Goal: Task Accomplishment & Management: Complete application form

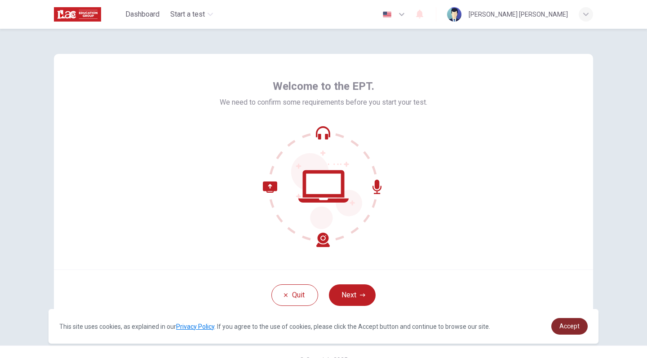
click at [564, 327] on span "Accept" at bounding box center [569, 325] width 20 height 7
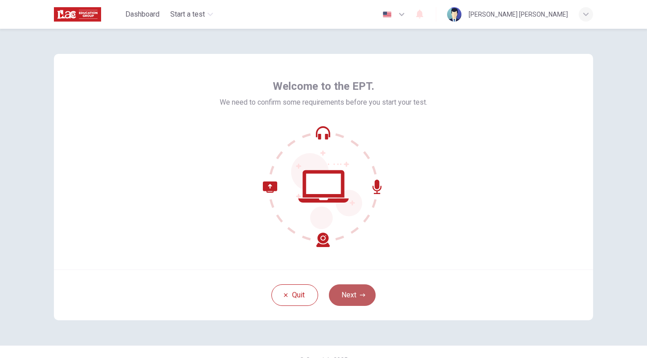
click at [361, 298] on button "Next" at bounding box center [352, 295] width 47 height 22
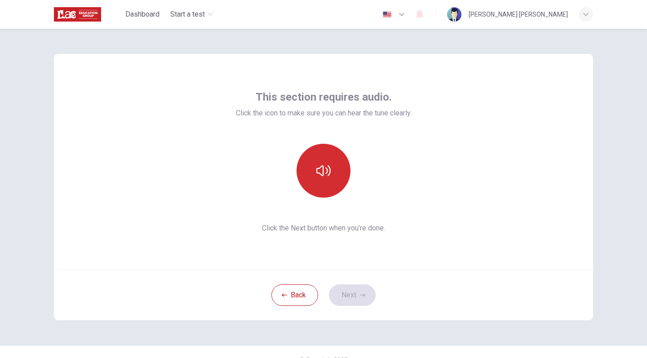
click at [331, 165] on button "button" at bounding box center [323, 171] width 54 height 54
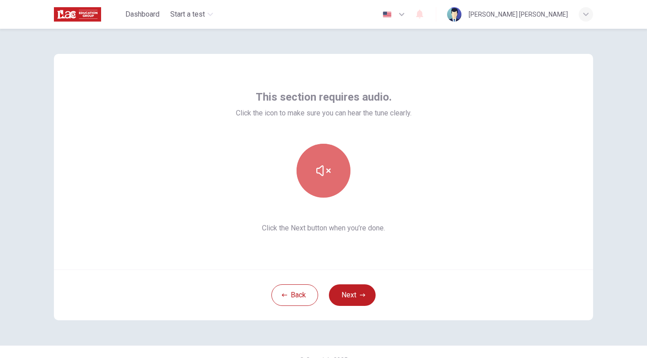
click at [330, 177] on button "button" at bounding box center [323, 171] width 54 height 54
click at [330, 176] on button "button" at bounding box center [323, 171] width 54 height 54
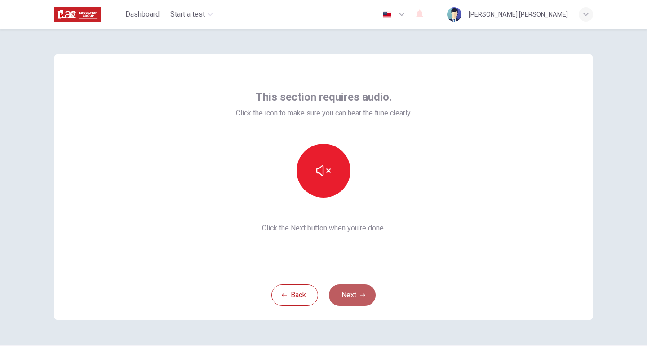
click at [343, 294] on button "Next" at bounding box center [352, 295] width 47 height 22
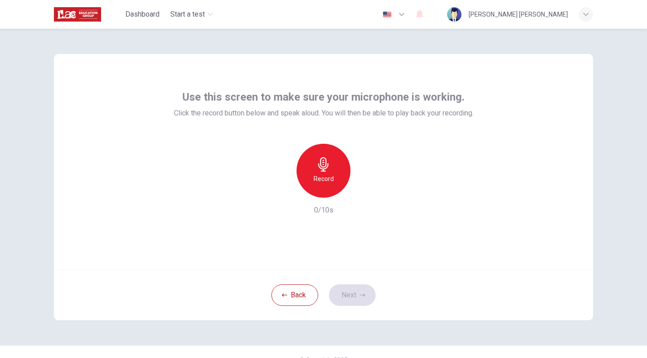
click at [334, 178] on div "Record" at bounding box center [323, 171] width 54 height 54
click at [334, 178] on div "Stop" at bounding box center [323, 171] width 54 height 54
click at [360, 188] on icon "button" at bounding box center [364, 190] width 9 height 9
click at [353, 296] on button "Next" at bounding box center [352, 295] width 47 height 22
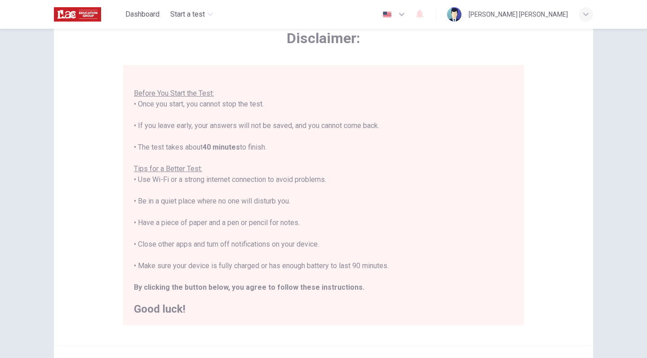
scroll to position [54, 0]
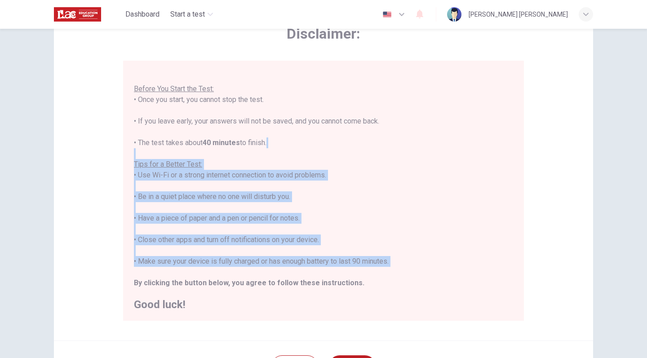
drag, startPoint x: 131, startPoint y: 160, endPoint x: 387, endPoint y: 269, distance: 278.3
click at [387, 269] on div "You are about to start a Placement Test . Before You Start the Test: • Once you…" at bounding box center [323, 191] width 401 height 260
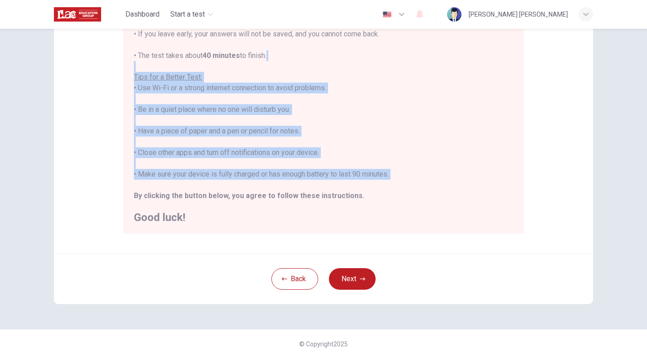
click at [363, 282] on button "Next" at bounding box center [352, 279] width 47 height 22
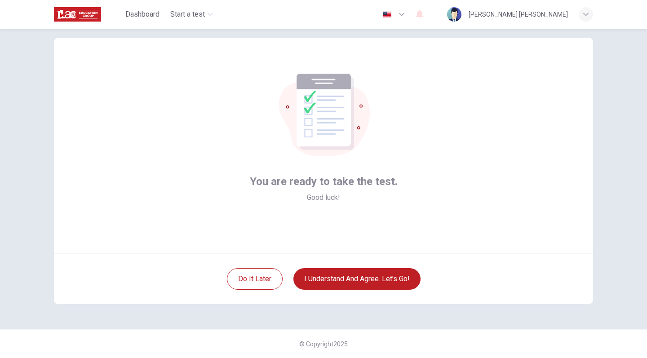
scroll to position [16, 0]
drag, startPoint x: 253, startPoint y: 176, endPoint x: 397, endPoint y: 185, distance: 144.0
click at [397, 185] on div "You are ready to take the test. Good luck!" at bounding box center [323, 146] width 539 height 216
click at [303, 228] on div "You are ready to take the test. Good luck!" at bounding box center [323, 146] width 539 height 216
click at [381, 284] on button "I understand and agree. Let’s go!" at bounding box center [356, 279] width 127 height 22
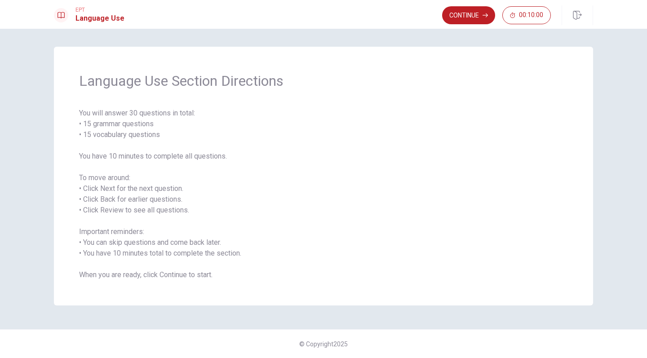
drag, startPoint x: 80, startPoint y: 81, endPoint x: 206, endPoint y: 277, distance: 233.1
click at [206, 277] on div "Language Use Section Directions You will answer 30 questions in total: • 15 gra…" at bounding box center [323, 176] width 539 height 259
drag, startPoint x: 226, startPoint y: 291, endPoint x: 167, endPoint y: 222, distance: 90.8
click at [167, 222] on div "Language Use Section Directions You will answer 30 questions in total: • 15 gra…" at bounding box center [323, 176] width 539 height 259
drag, startPoint x: 167, startPoint y: 222, endPoint x: 111, endPoint y: 107, distance: 127.8
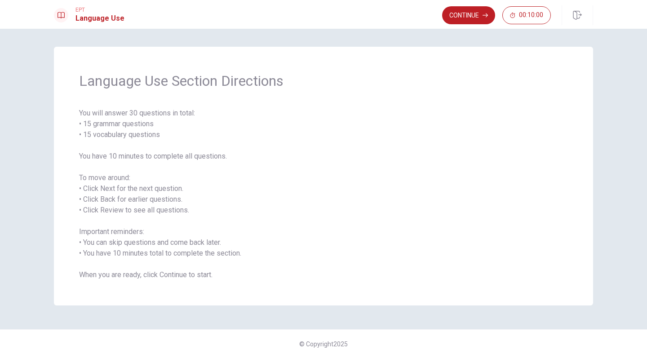
click at [111, 107] on div "Language Use Section Directions You will answer 30 questions in total: • 15 gra…" at bounding box center [323, 176] width 539 height 259
click at [475, 12] on button "Continue" at bounding box center [468, 15] width 53 height 18
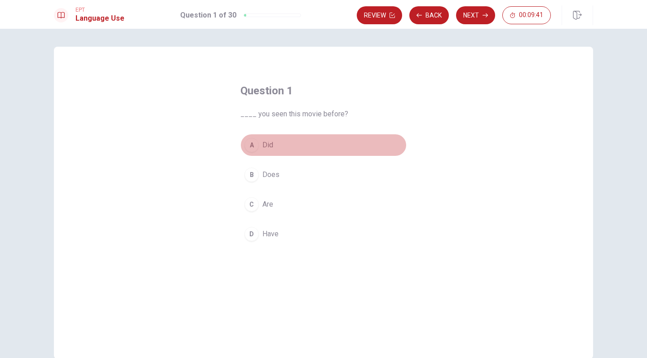
click at [250, 143] on div "A" at bounding box center [251, 145] width 14 height 14
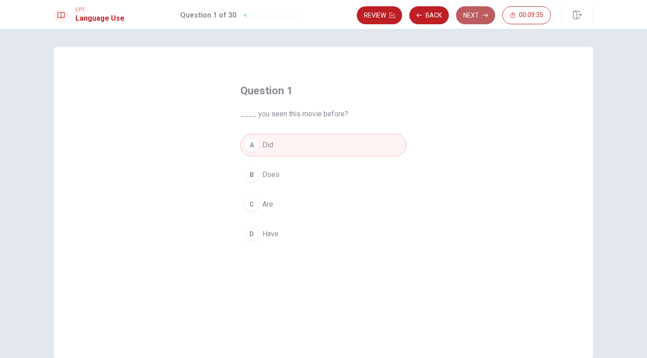
click at [467, 18] on button "Next" at bounding box center [475, 15] width 39 height 18
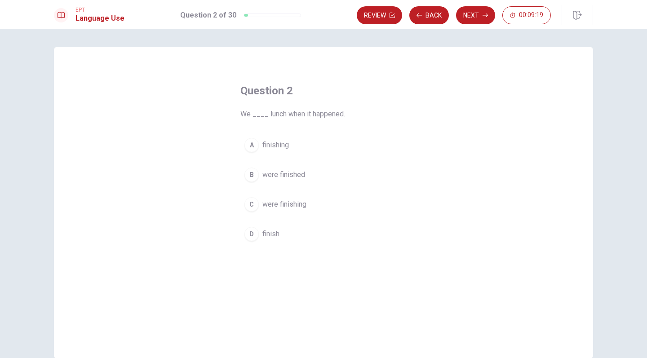
click at [253, 235] on div "D" at bounding box center [251, 234] width 14 height 14
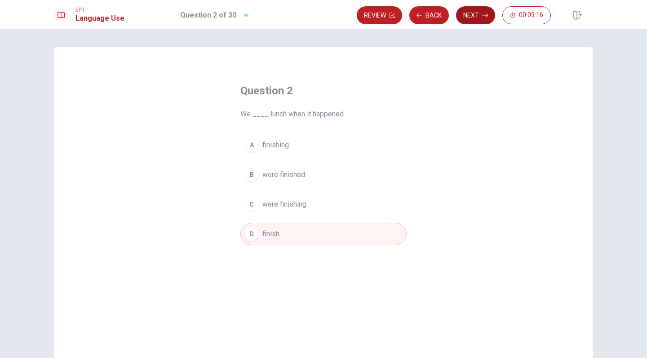
click at [486, 15] on icon "button" at bounding box center [484, 15] width 5 height 5
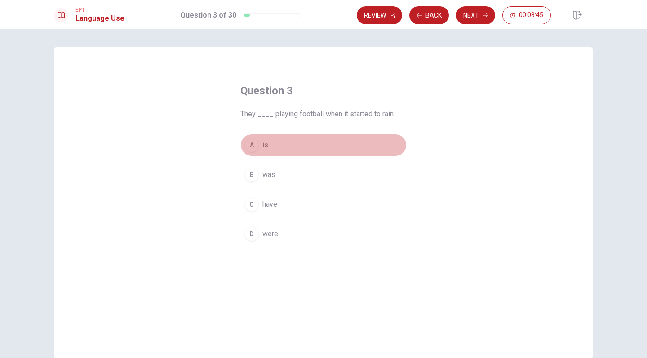
click at [254, 144] on div "A" at bounding box center [251, 145] width 14 height 14
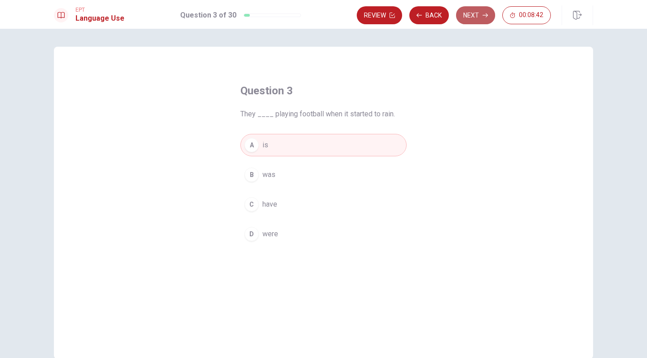
click at [471, 13] on button "Next" at bounding box center [475, 15] width 39 height 18
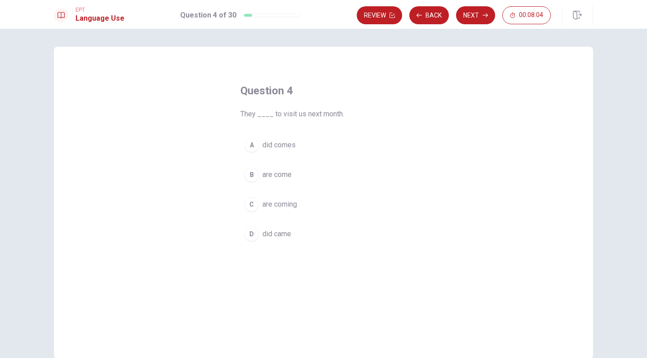
click at [286, 201] on span "are coming" at bounding box center [279, 204] width 35 height 11
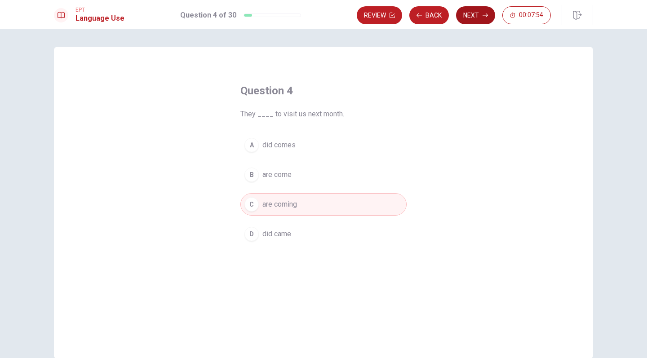
click at [466, 20] on button "Next" at bounding box center [475, 15] width 39 height 18
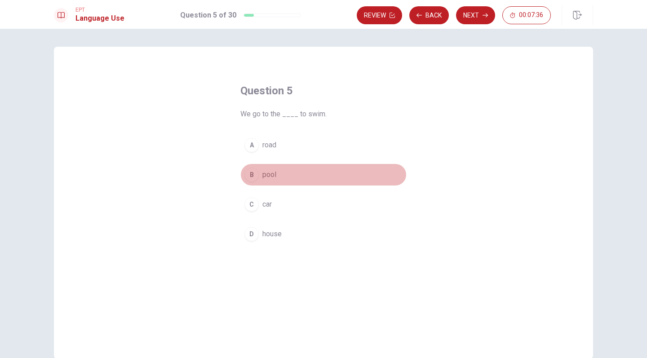
click at [250, 176] on div "B" at bounding box center [251, 175] width 14 height 14
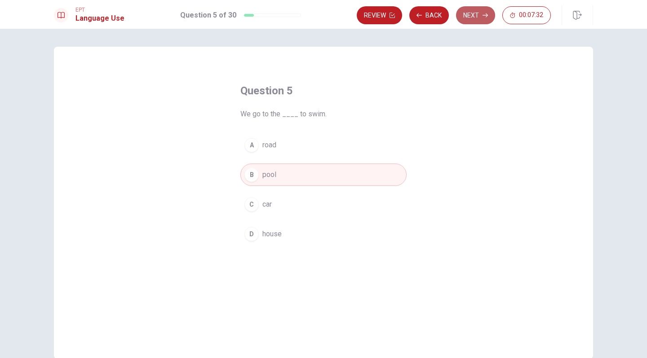
click at [480, 15] on button "Next" at bounding box center [475, 15] width 39 height 18
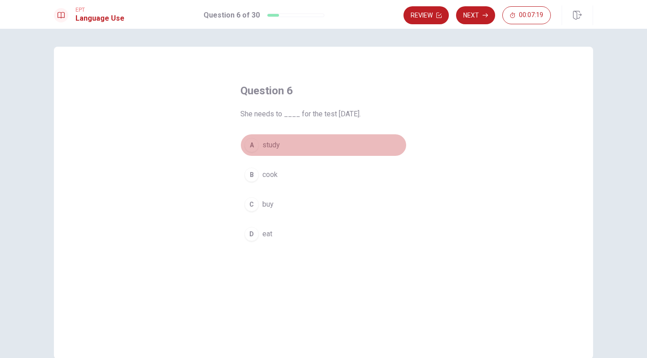
click at [251, 142] on div "A" at bounding box center [251, 145] width 14 height 14
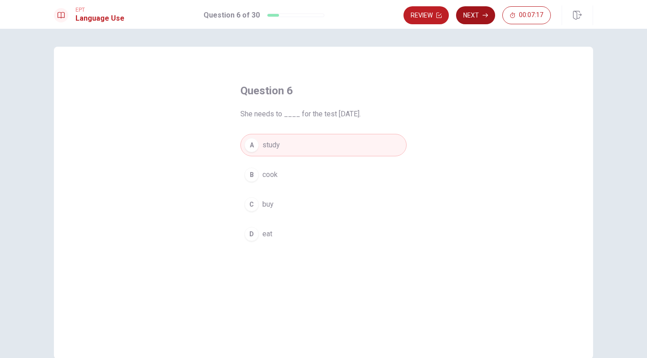
click at [478, 11] on button "Next" at bounding box center [475, 15] width 39 height 18
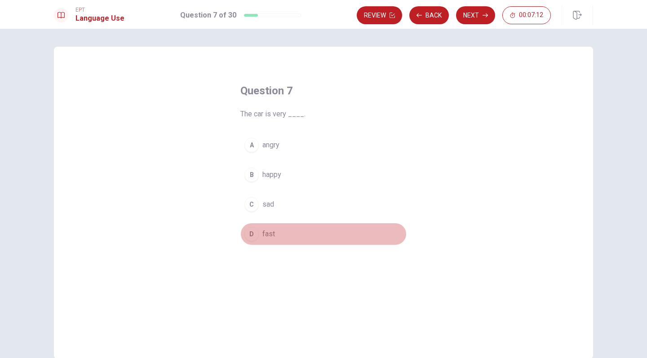
click at [247, 232] on div "D" at bounding box center [251, 234] width 14 height 14
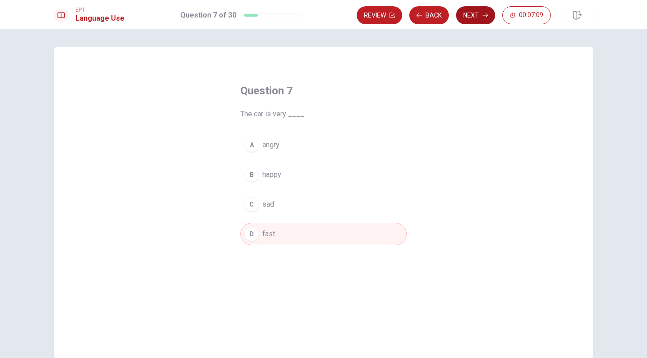
click at [476, 18] on button "Next" at bounding box center [475, 15] width 39 height 18
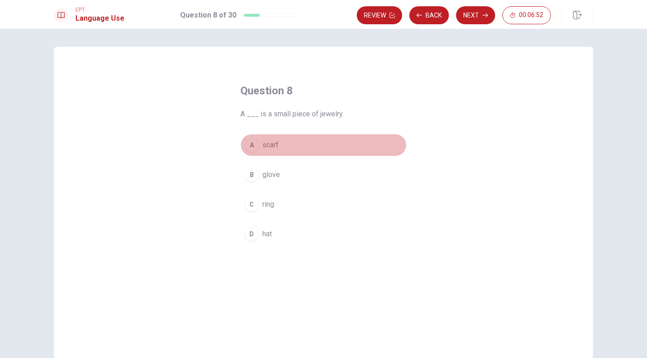
click at [265, 142] on span "scarf" at bounding box center [270, 145] width 16 height 11
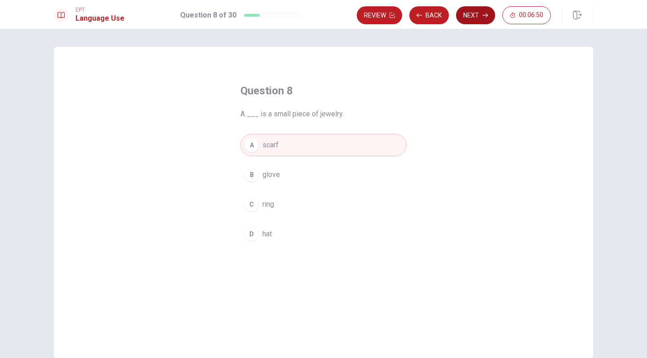
click at [467, 12] on button "Next" at bounding box center [475, 15] width 39 height 18
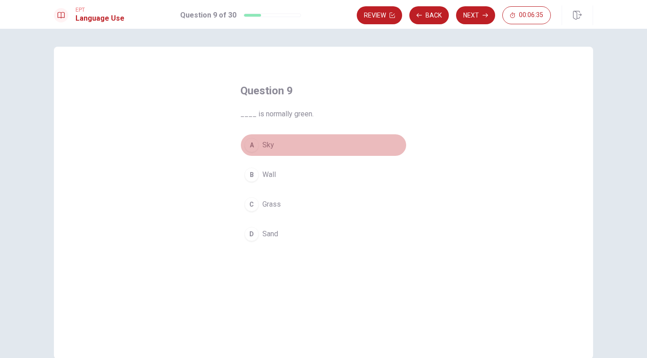
click at [268, 149] on span "Sky" at bounding box center [268, 145] width 12 height 11
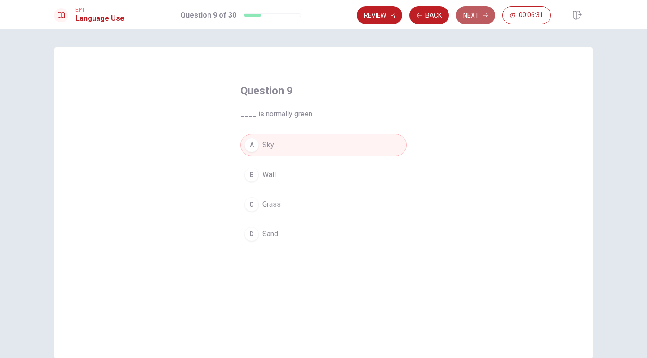
click at [477, 11] on button "Next" at bounding box center [475, 15] width 39 height 18
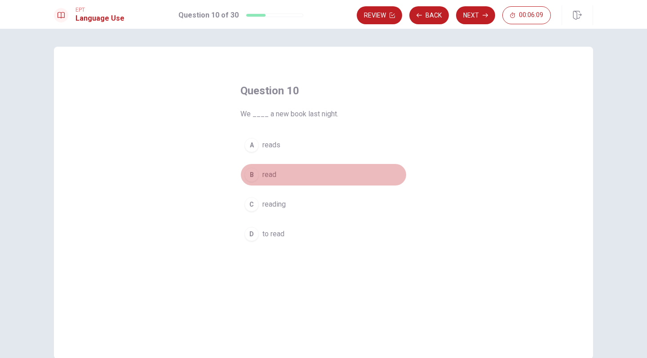
click at [272, 174] on span "read" at bounding box center [269, 174] width 14 height 11
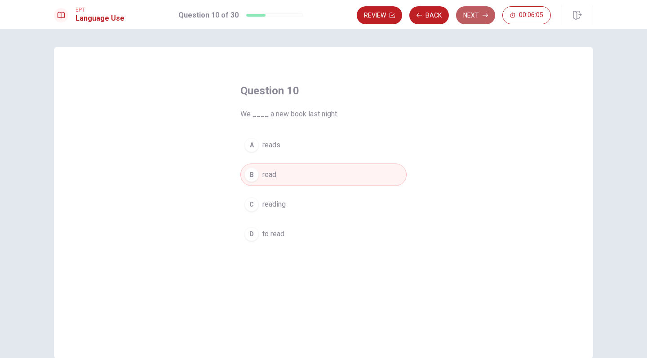
click at [469, 19] on button "Next" at bounding box center [475, 15] width 39 height 18
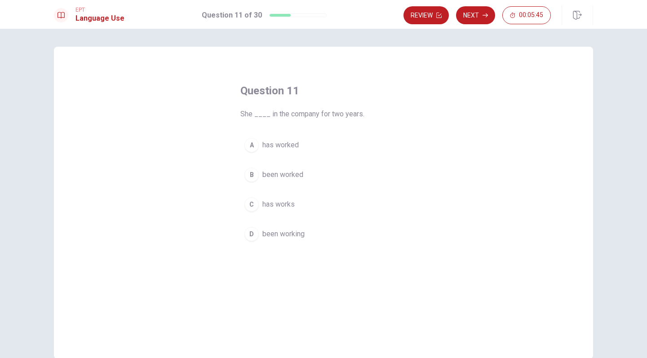
click at [298, 147] on button "A has worked" at bounding box center [323, 145] width 166 height 22
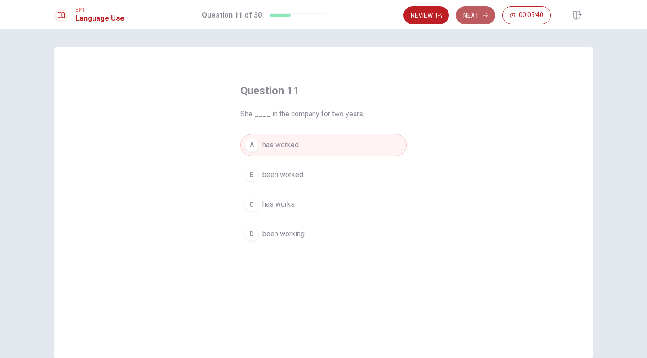
click at [481, 21] on button "Next" at bounding box center [475, 15] width 39 height 18
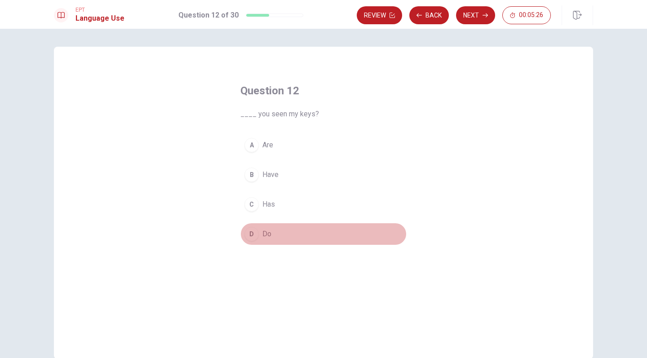
click at [250, 233] on div "D" at bounding box center [251, 234] width 14 height 14
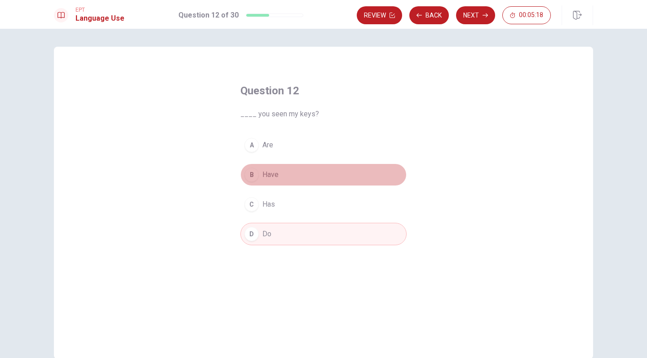
click at [255, 175] on div "B" at bounding box center [251, 175] width 14 height 14
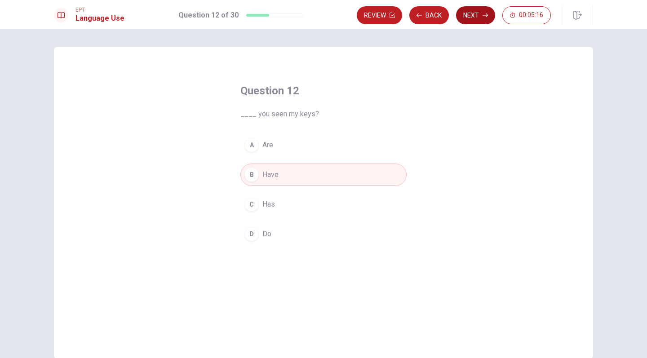
click at [479, 12] on button "Next" at bounding box center [475, 15] width 39 height 18
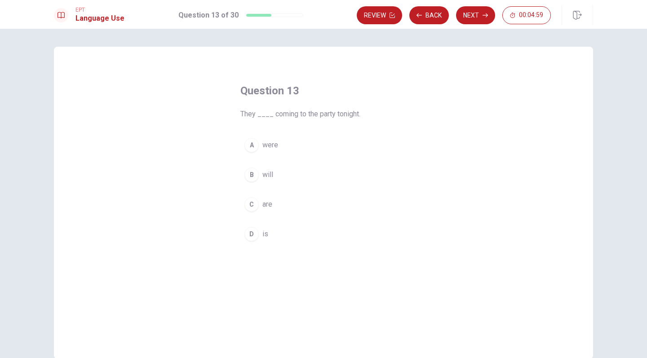
click at [251, 207] on div "C" at bounding box center [251, 204] width 14 height 14
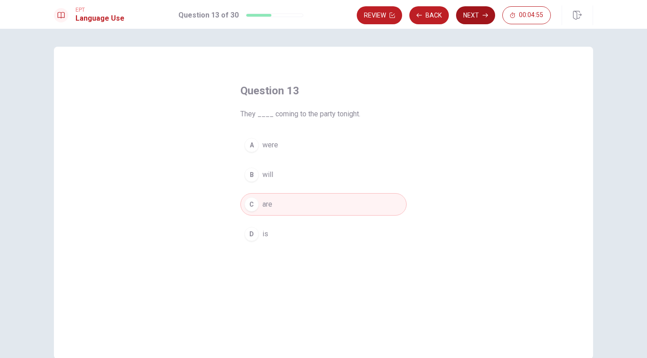
click at [469, 18] on button "Next" at bounding box center [475, 15] width 39 height 18
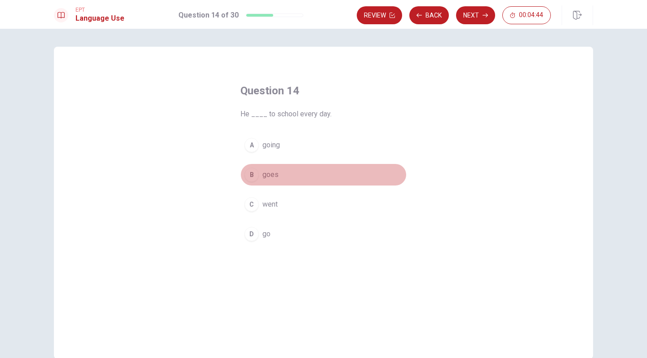
click at [250, 178] on div "B" at bounding box center [251, 175] width 14 height 14
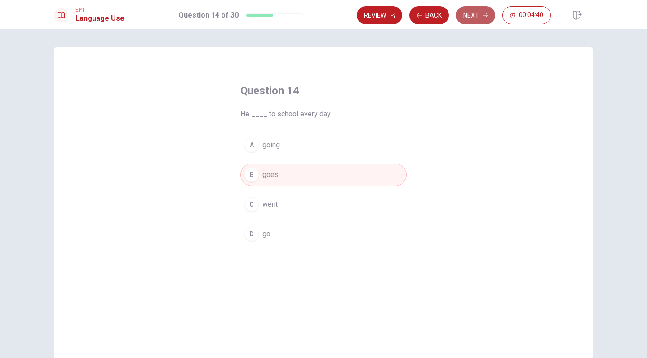
click at [472, 21] on button "Next" at bounding box center [475, 15] width 39 height 18
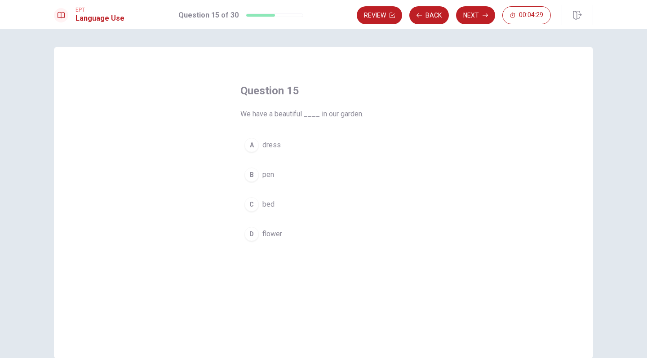
click at [255, 234] on div "D" at bounding box center [251, 234] width 14 height 14
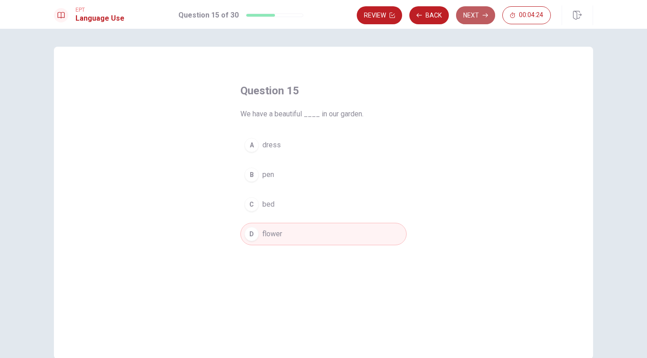
click at [468, 21] on button "Next" at bounding box center [475, 15] width 39 height 18
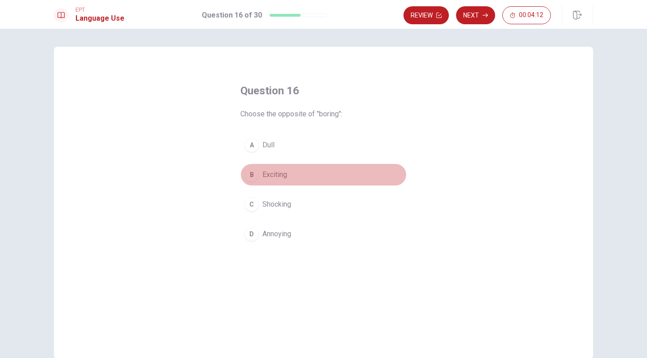
click at [252, 179] on div "B" at bounding box center [251, 175] width 14 height 14
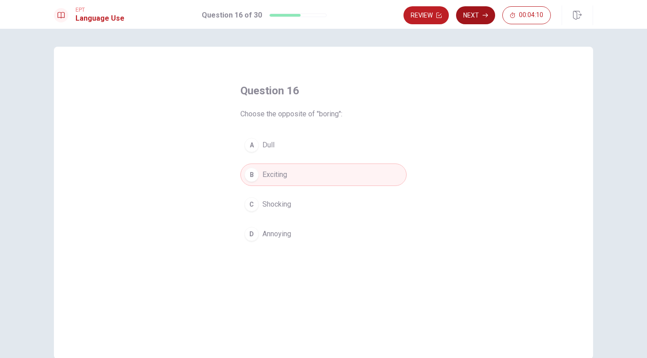
click at [474, 17] on button "Next" at bounding box center [475, 15] width 39 height 18
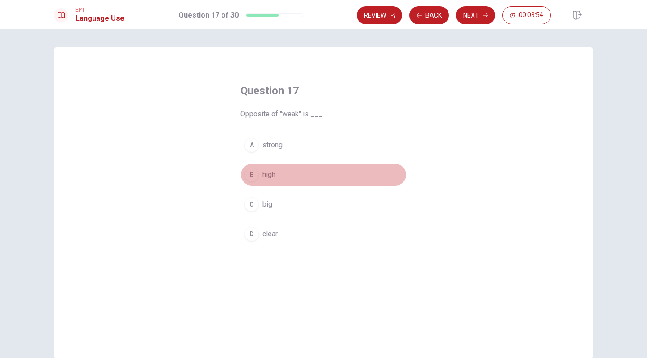
click at [256, 174] on div "B" at bounding box center [251, 175] width 14 height 14
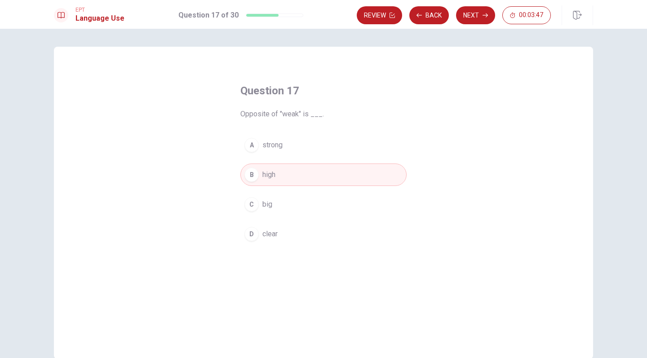
click at [252, 228] on div "D" at bounding box center [251, 234] width 14 height 14
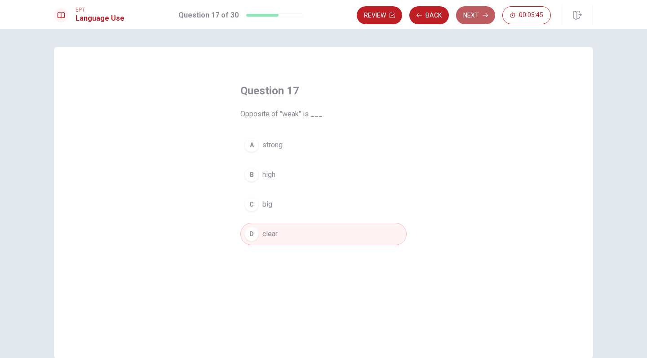
click at [474, 18] on button "Next" at bounding box center [475, 15] width 39 height 18
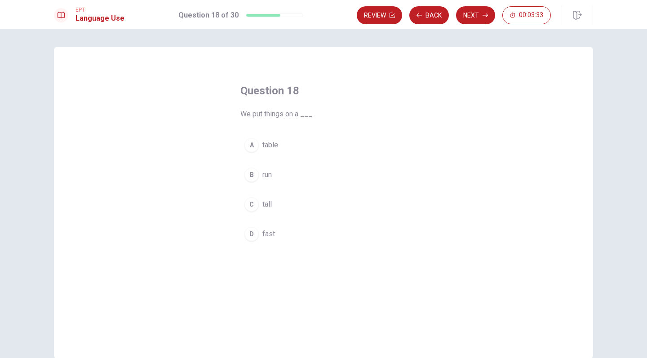
drag, startPoint x: 238, startPoint y: 115, endPoint x: 309, endPoint y: 117, distance: 71.0
click at [309, 117] on div "Question 18 We put things on a ___. A table B run C tall D fast" at bounding box center [323, 164] width 202 height 190
drag, startPoint x: 309, startPoint y: 117, endPoint x: 265, endPoint y: 120, distance: 43.3
click at [265, 120] on div "Question 18 We put things on a ___. A table B run C tall D fast" at bounding box center [323, 164] width 202 height 190
click at [468, 13] on button "Next" at bounding box center [475, 15] width 39 height 18
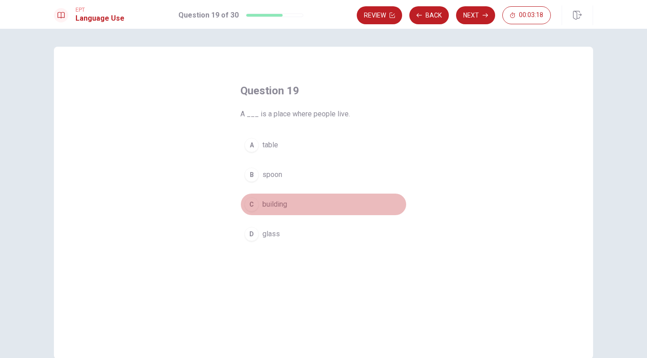
click at [269, 200] on span "building" at bounding box center [274, 204] width 25 height 11
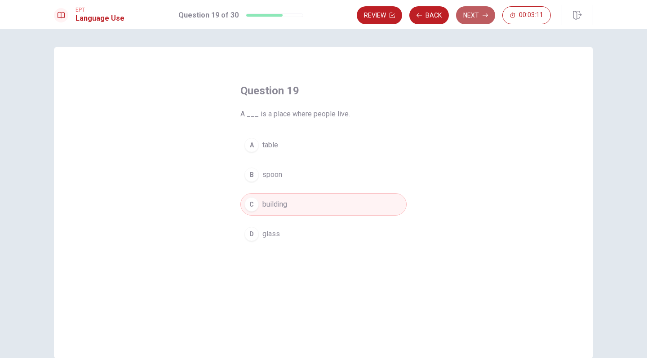
click at [476, 22] on button "Next" at bounding box center [475, 15] width 39 height 18
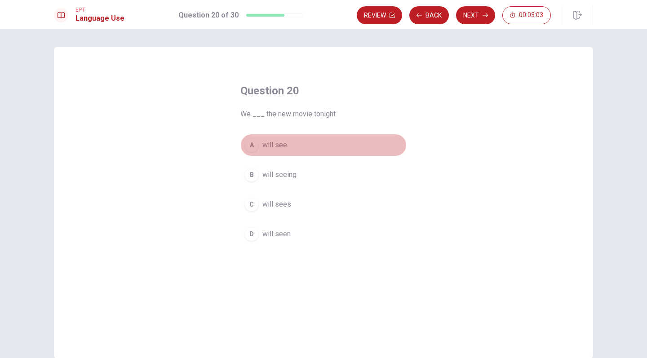
click at [251, 151] on div "A" at bounding box center [251, 145] width 14 height 14
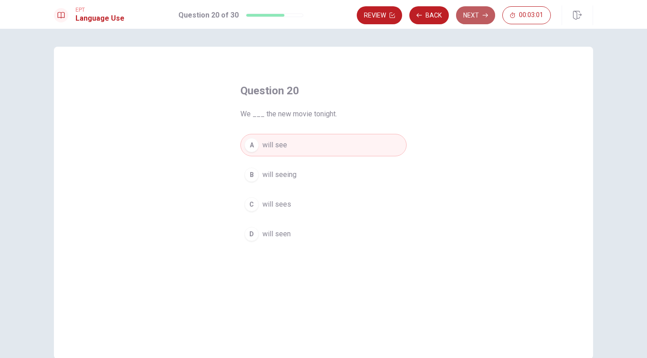
click at [479, 23] on button "Next" at bounding box center [475, 15] width 39 height 18
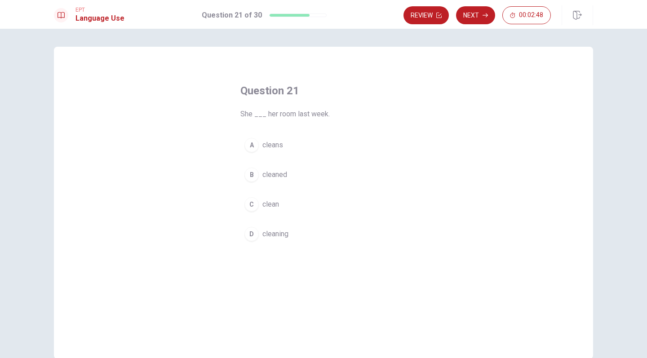
click at [252, 180] on div "B" at bounding box center [251, 175] width 14 height 14
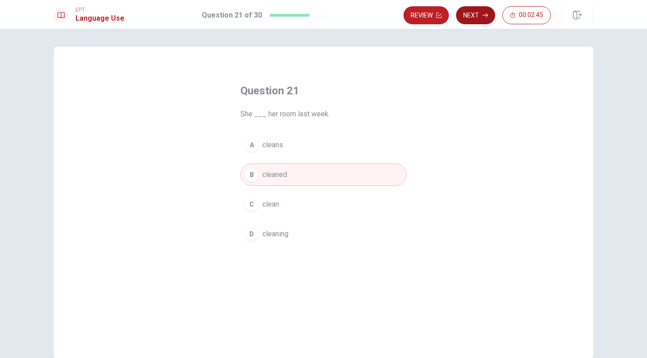
click at [483, 14] on icon "button" at bounding box center [484, 15] width 5 height 5
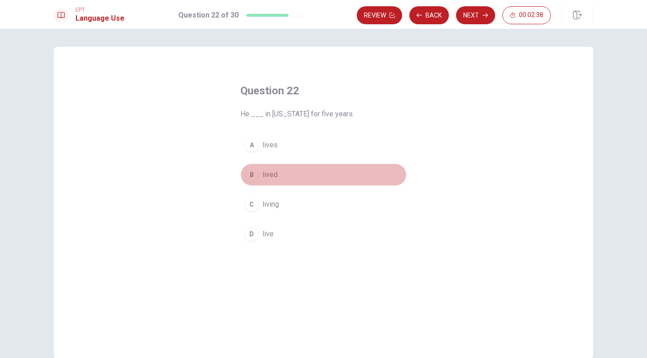
click at [253, 177] on div "B" at bounding box center [251, 175] width 14 height 14
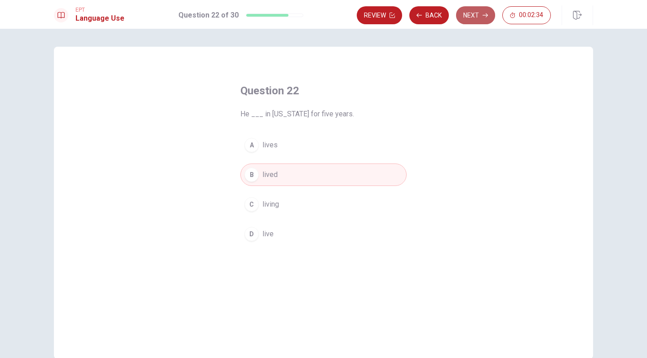
click at [481, 21] on button "Next" at bounding box center [475, 15] width 39 height 18
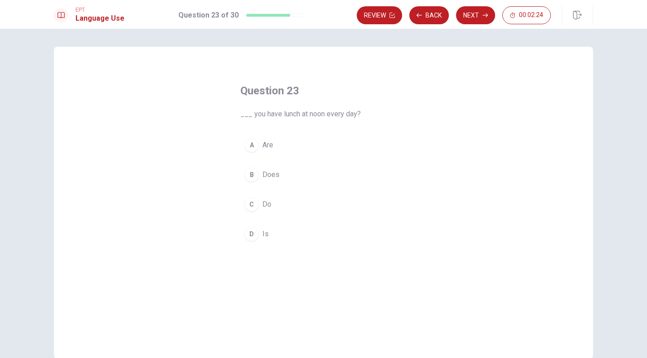
click at [247, 203] on div "C" at bounding box center [251, 204] width 14 height 14
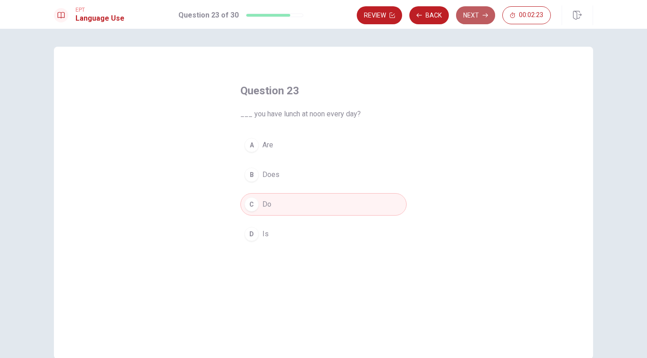
click at [474, 18] on button "Next" at bounding box center [475, 15] width 39 height 18
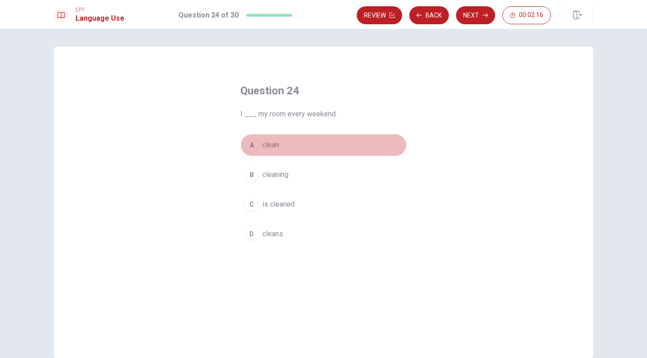
click at [256, 143] on div "A" at bounding box center [251, 145] width 14 height 14
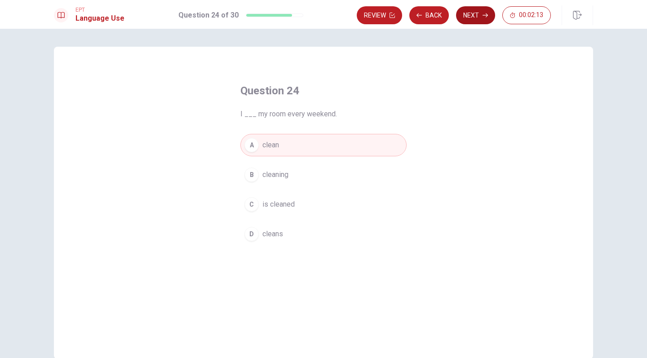
click at [469, 18] on button "Next" at bounding box center [475, 15] width 39 height 18
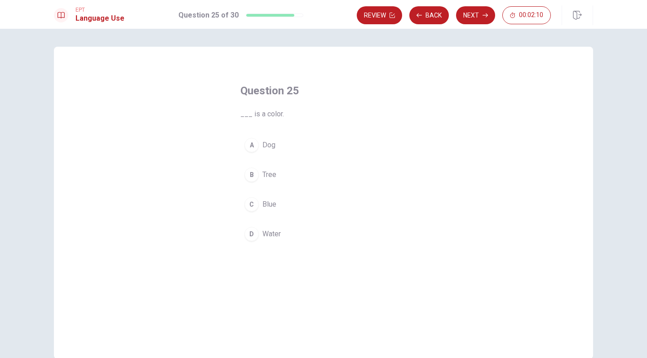
click at [260, 201] on button "C Blue" at bounding box center [323, 204] width 166 height 22
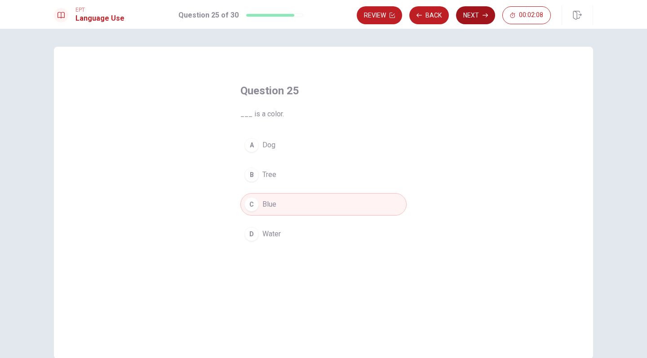
click at [477, 17] on button "Next" at bounding box center [475, 15] width 39 height 18
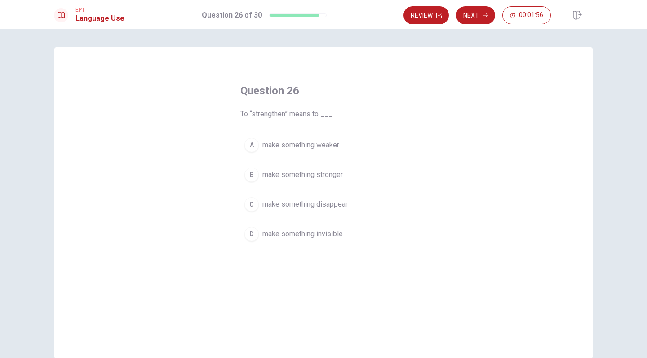
click at [255, 179] on div "B" at bounding box center [251, 175] width 14 height 14
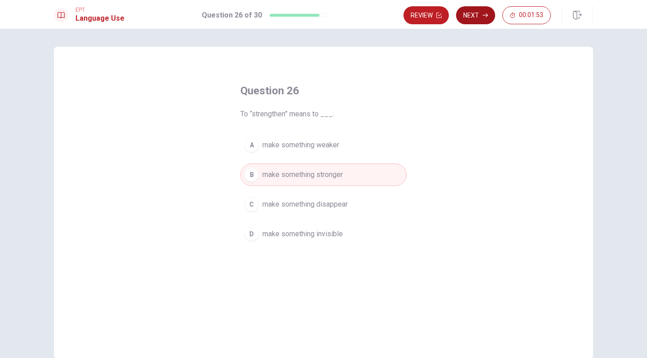
click at [484, 17] on icon "button" at bounding box center [484, 15] width 5 height 5
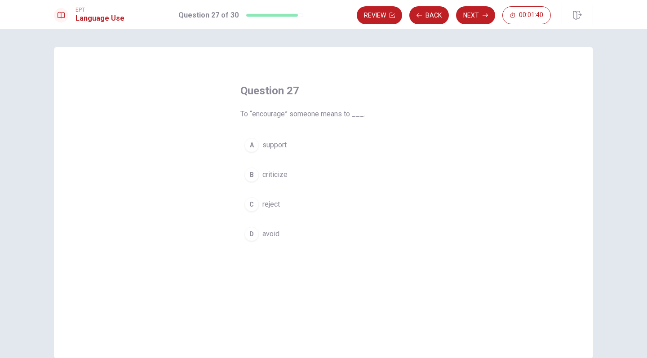
click at [280, 177] on span "criticize" at bounding box center [274, 174] width 25 height 11
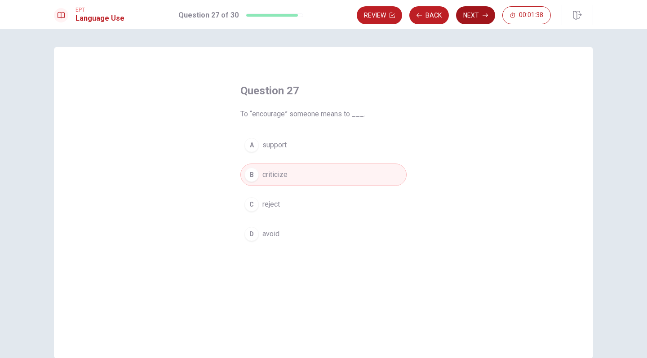
click at [466, 13] on button "Next" at bounding box center [475, 15] width 39 height 18
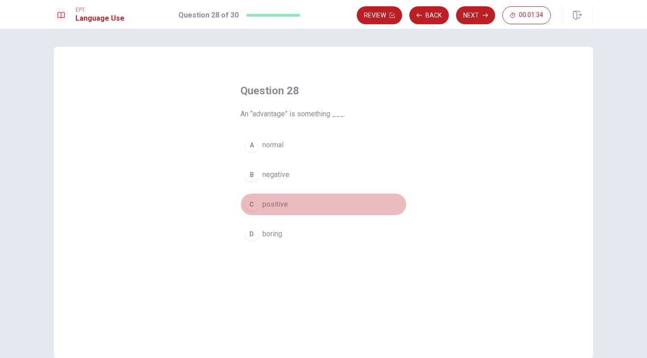
click at [254, 200] on div "C" at bounding box center [251, 204] width 14 height 14
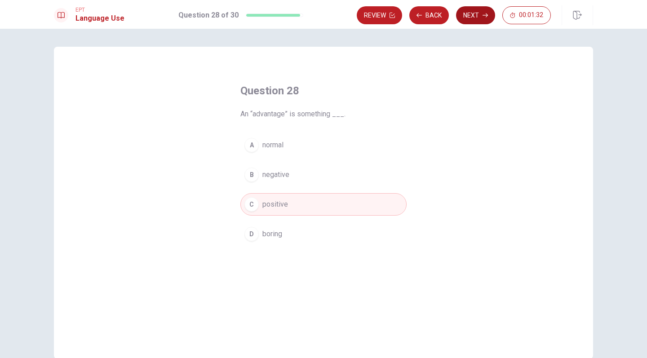
click at [472, 20] on button "Next" at bounding box center [475, 15] width 39 height 18
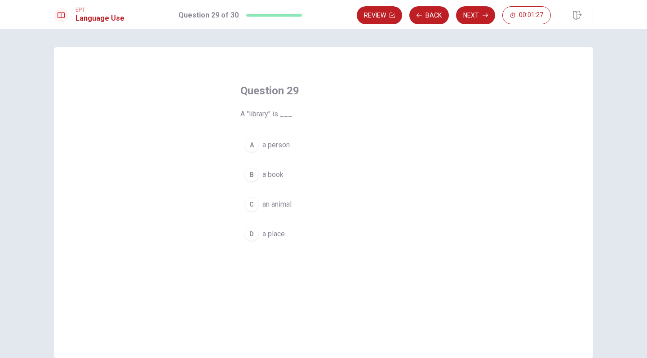
click at [254, 175] on div "B" at bounding box center [251, 175] width 14 height 14
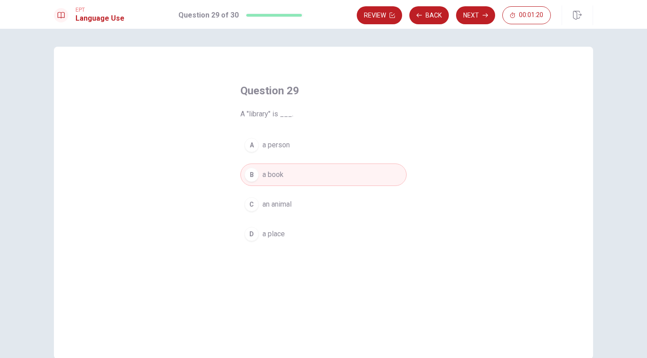
click at [248, 237] on div "D" at bounding box center [251, 234] width 14 height 14
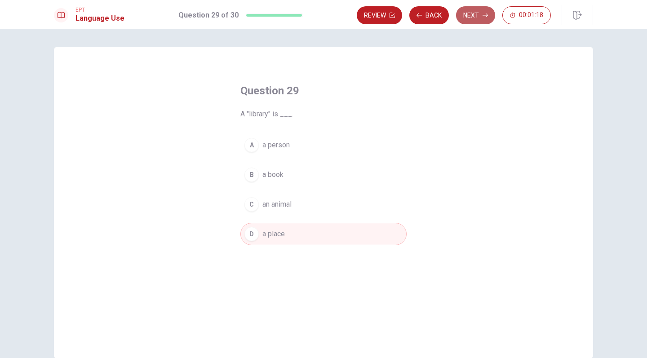
click at [472, 19] on button "Next" at bounding box center [475, 15] width 39 height 18
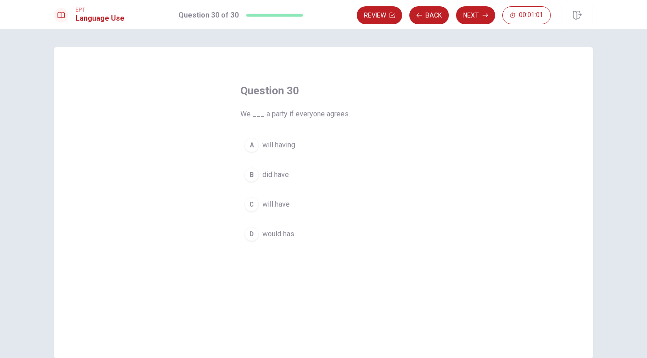
click at [265, 145] on span "will having" at bounding box center [278, 145] width 33 height 11
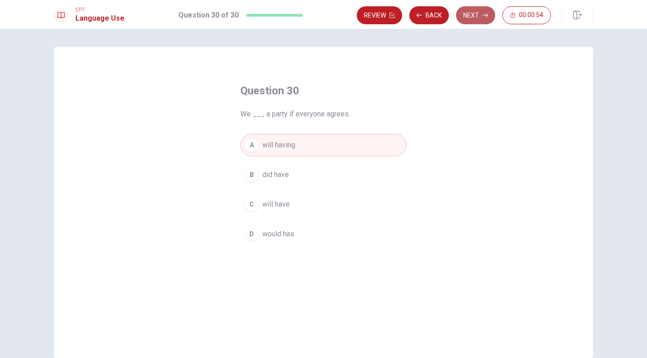
click at [477, 18] on button "Next" at bounding box center [475, 15] width 39 height 18
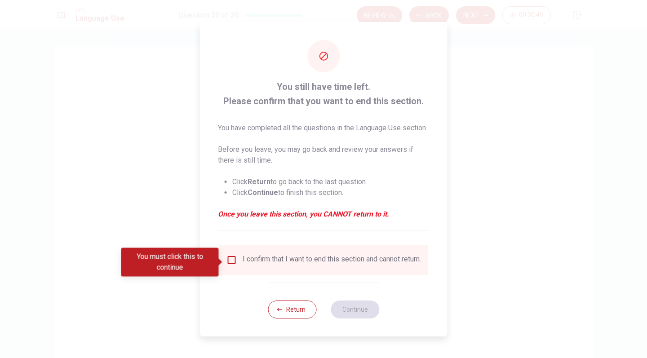
drag, startPoint x: 283, startPoint y: 74, endPoint x: 309, endPoint y: 209, distance: 137.2
click at [309, 209] on div "You still have time left. Please confirm that you want to end this section. You…" at bounding box center [324, 154] width 212 height 151
click at [228, 265] on input "You must click this to continue" at bounding box center [231, 260] width 11 height 11
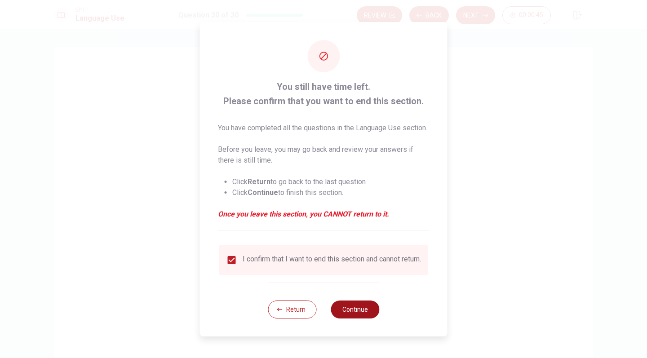
click at [357, 313] on button "Continue" at bounding box center [355, 309] width 49 height 18
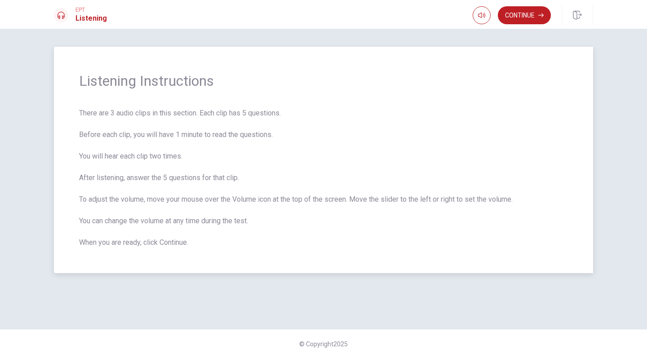
drag, startPoint x: 80, startPoint y: 113, endPoint x: 184, endPoint y: 132, distance: 105.5
click at [184, 132] on span "There are 3 audio clips in this section. Each clip has 5 questions. Before each…" at bounding box center [323, 178] width 489 height 140
click at [476, 13] on button "button" at bounding box center [481, 15] width 18 height 18
click at [472, 184] on span "There are 3 audio clips in this section. Each clip has 5 questions. Before each…" at bounding box center [323, 178] width 489 height 140
drag, startPoint x: 74, startPoint y: 133, endPoint x: 130, endPoint y: 143, distance: 57.5
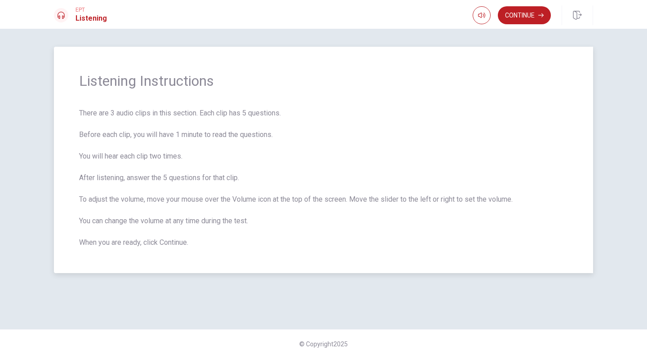
click at [130, 143] on div "Listening Instructions There are 3 audio clips in this section. Each clip has 5…" at bounding box center [323, 160] width 539 height 226
click at [515, 9] on button "Continue" at bounding box center [524, 15] width 53 height 18
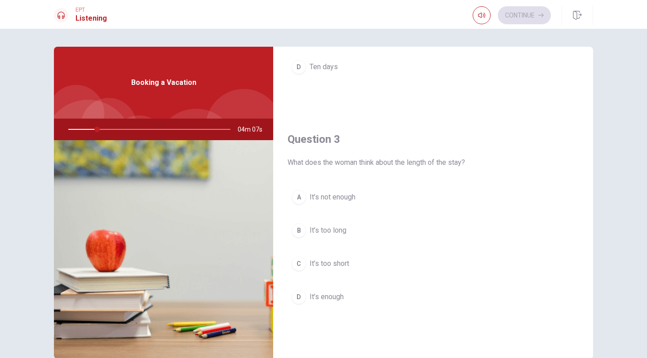
scroll to position [394, 0]
drag, startPoint x: 405, startPoint y: 162, endPoint x: 426, endPoint y: 164, distance: 21.2
click at [427, 162] on span "What does the woman think about the length of the stay?" at bounding box center [432, 161] width 291 height 11
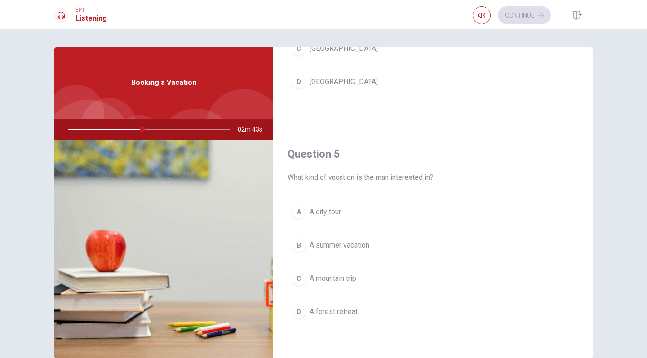
scroll to position [838, 0]
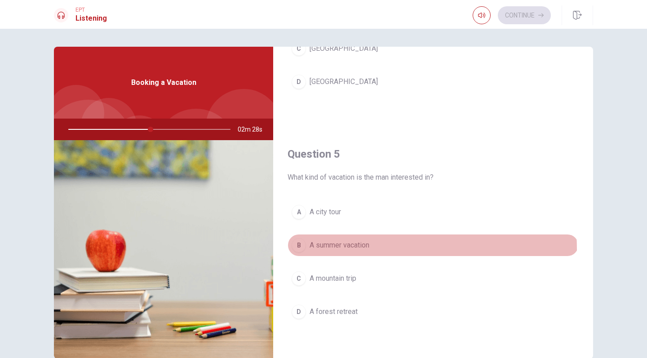
click at [297, 250] on div "B" at bounding box center [298, 245] width 14 height 14
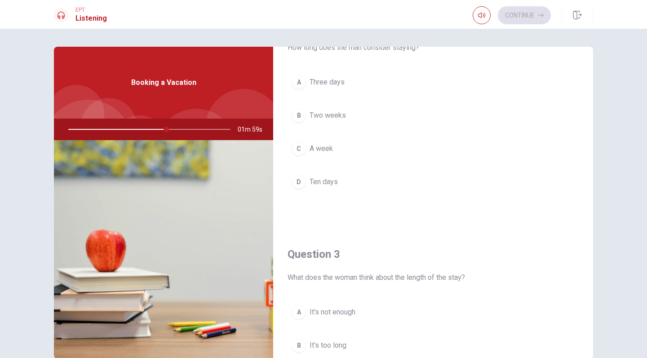
scroll to position [312, 0]
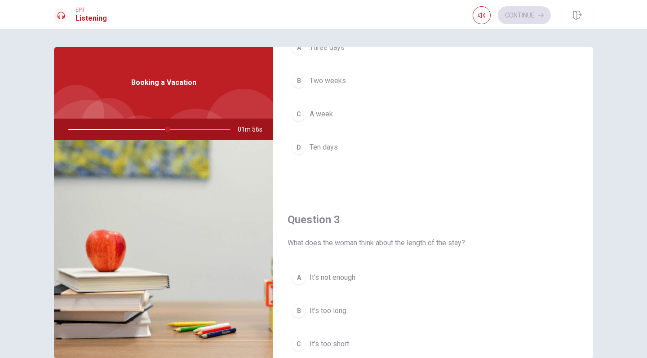
drag, startPoint x: 164, startPoint y: 131, endPoint x: 174, endPoint y: 128, distance: 9.7
click at [174, 128] on div at bounding box center [147, 130] width 180 height 22
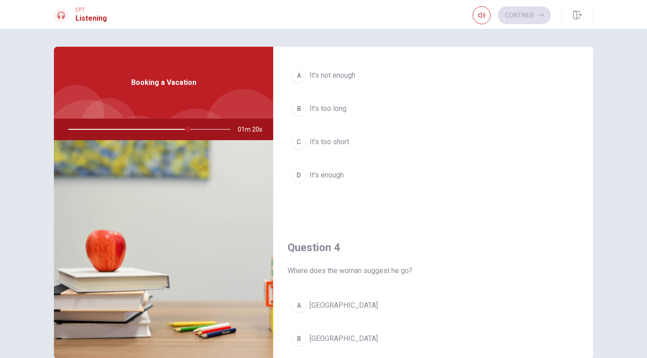
scroll to position [514, 0]
click at [299, 74] on div "A" at bounding box center [298, 76] width 14 height 14
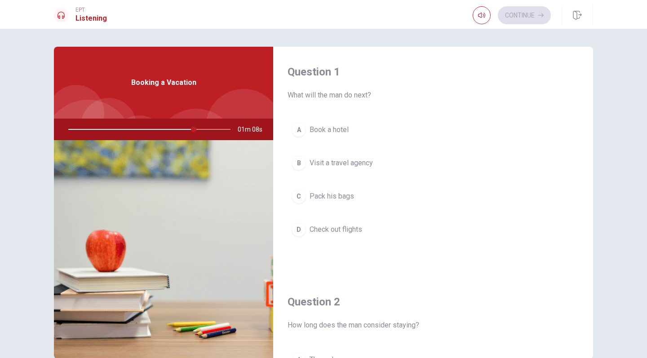
scroll to position [0, 0]
drag, startPoint x: 200, startPoint y: 130, endPoint x: 162, endPoint y: 131, distance: 38.2
click at [162, 131] on div at bounding box center [147, 130] width 180 height 22
drag, startPoint x: 162, startPoint y: 131, endPoint x: 102, endPoint y: 133, distance: 59.8
click at [102, 133] on div at bounding box center [147, 130] width 180 height 22
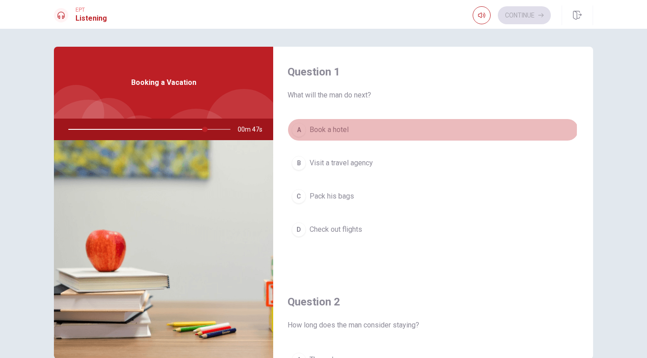
click at [300, 128] on div "A" at bounding box center [298, 130] width 14 height 14
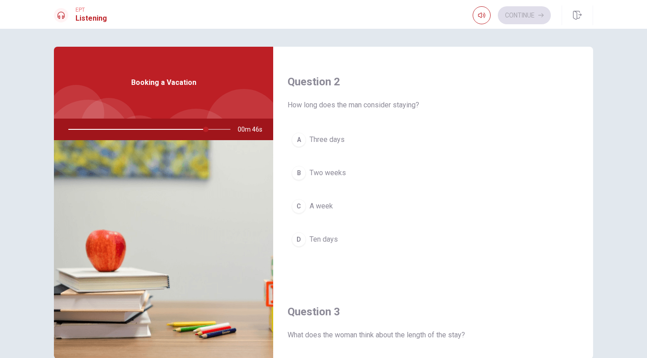
scroll to position [211, 0]
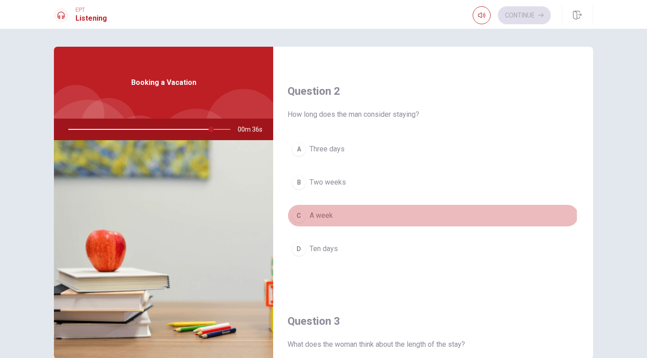
click at [300, 214] on div "C" at bounding box center [298, 215] width 14 height 14
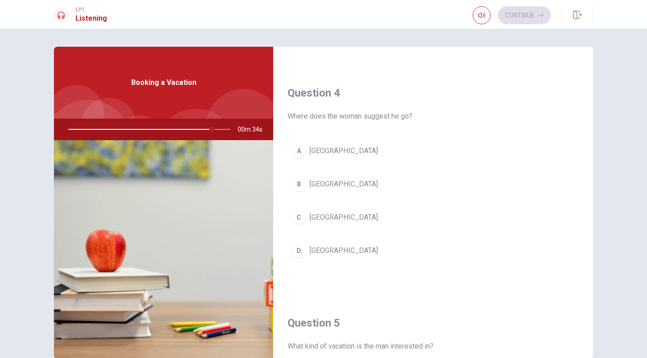
scroll to position [674, 0]
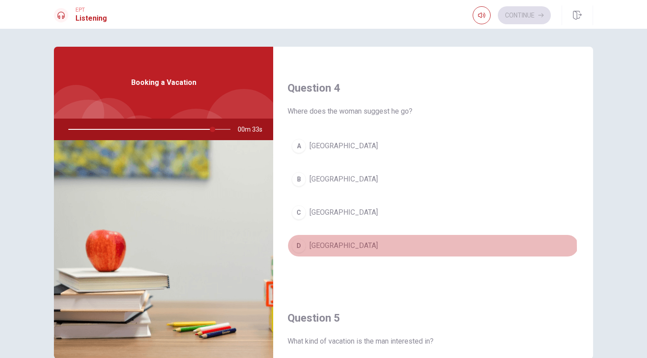
click at [297, 248] on div "D" at bounding box center [298, 245] width 14 height 14
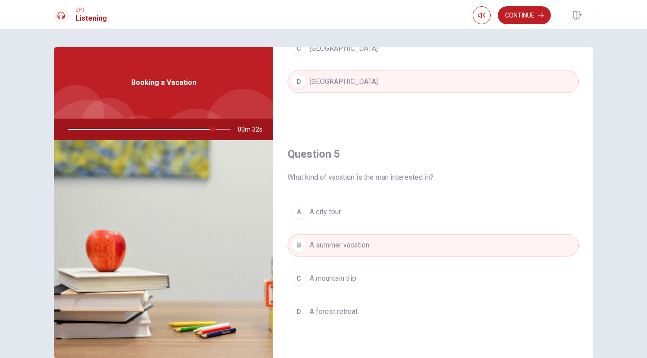
scroll to position [838, 0]
click at [514, 18] on button "Continue" at bounding box center [524, 15] width 53 height 18
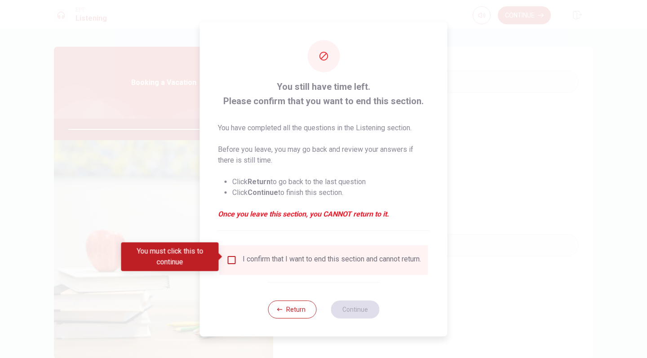
click at [229, 258] on input "You must click this to continue" at bounding box center [231, 260] width 11 height 11
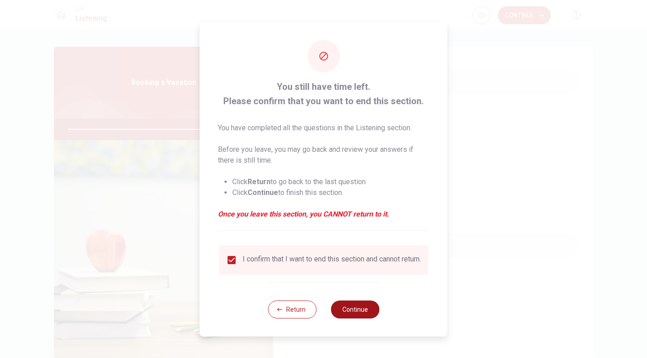
click at [368, 314] on button "Continue" at bounding box center [355, 309] width 49 height 18
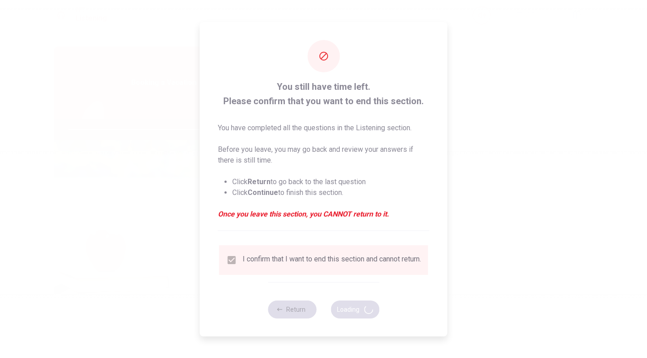
type input "98"
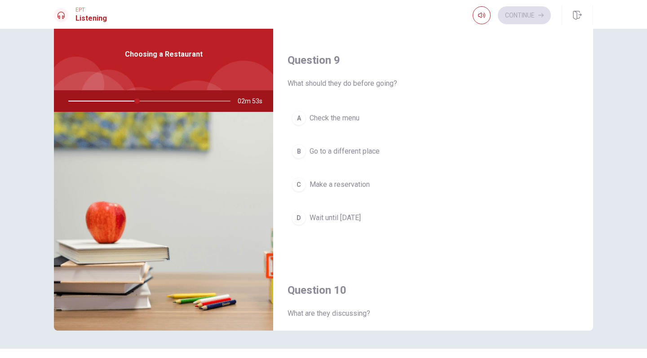
scroll to position [676, 0]
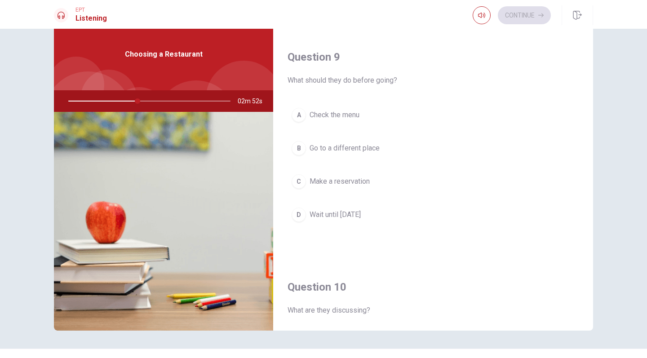
click at [344, 183] on span "Make a reservation" at bounding box center [339, 181] width 60 height 11
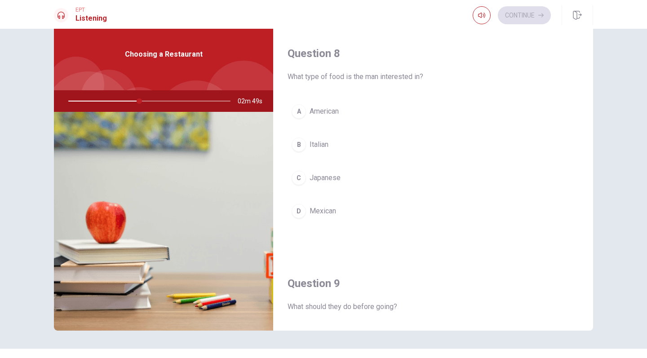
scroll to position [446, 0]
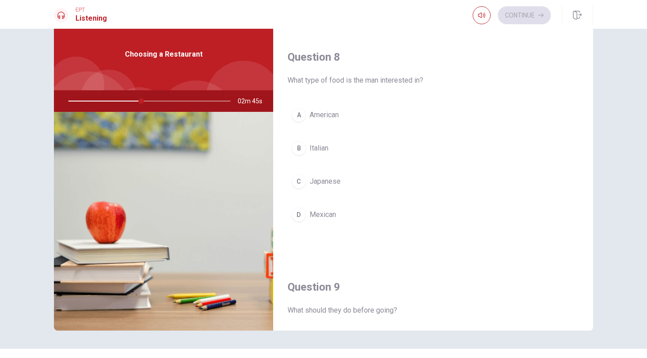
click at [309, 149] on span "Italian" at bounding box center [318, 148] width 19 height 11
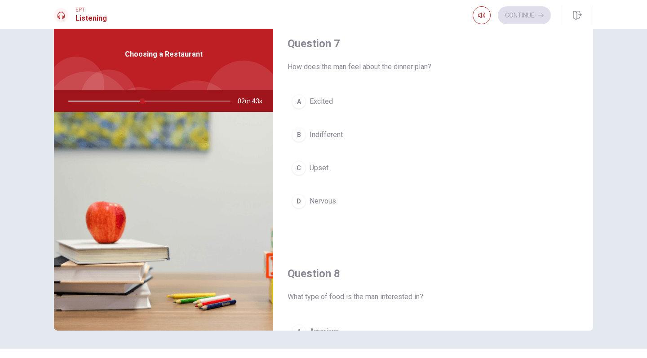
scroll to position [217, 0]
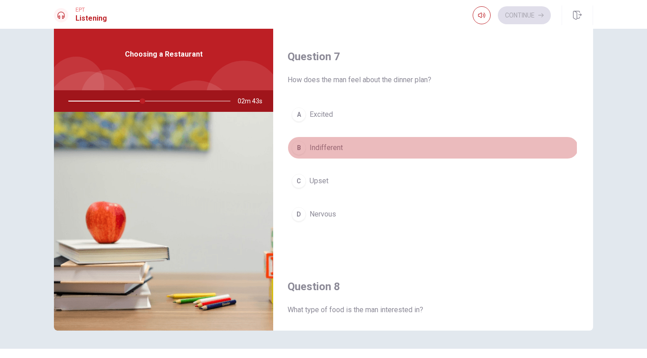
click at [298, 148] on div "B" at bounding box center [298, 148] width 14 height 14
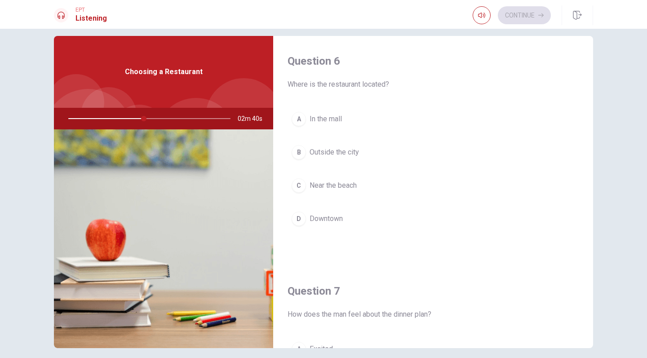
scroll to position [8, 0]
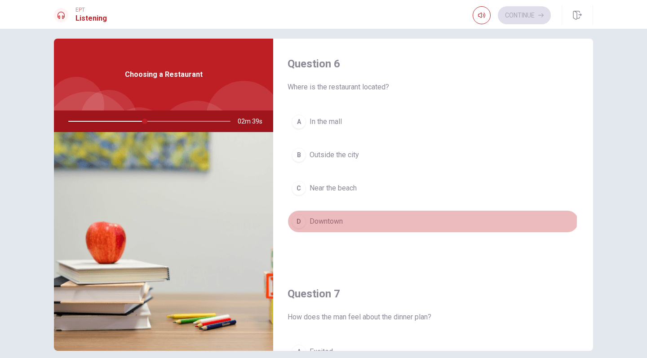
click at [316, 218] on span "Downtown" at bounding box center [325, 221] width 33 height 11
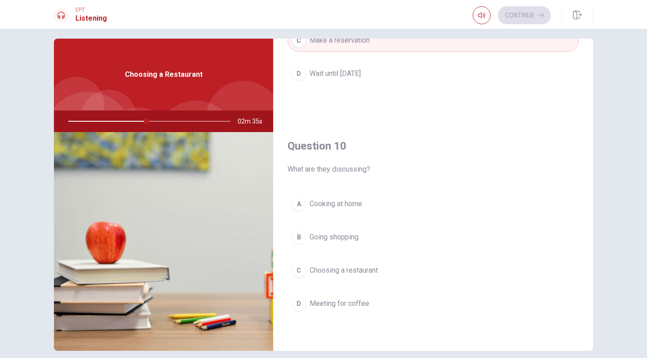
scroll to position [838, 0]
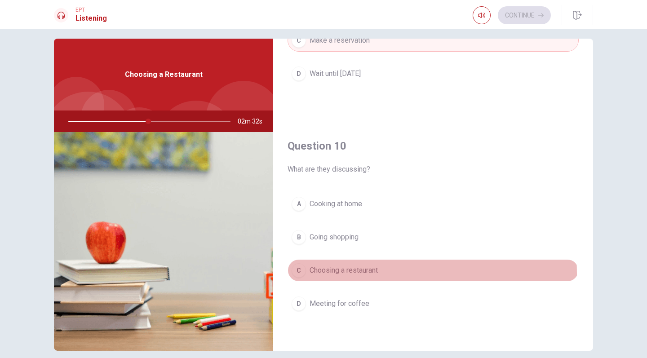
click at [331, 274] on span "Choosing a restaurant" at bounding box center [343, 270] width 68 height 11
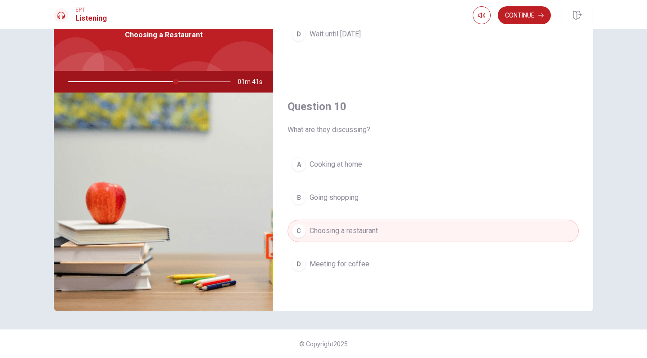
scroll to position [48, 0]
drag, startPoint x: 180, startPoint y: 81, endPoint x: 216, endPoint y: 79, distance: 36.0
click at [217, 80] on div at bounding box center [147, 82] width 180 height 22
click at [528, 22] on button "Continue" at bounding box center [524, 15] width 53 height 18
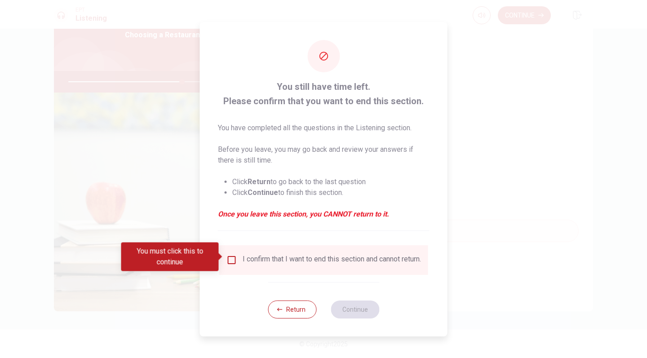
click at [232, 257] on input "You must click this to continue" at bounding box center [231, 260] width 11 height 11
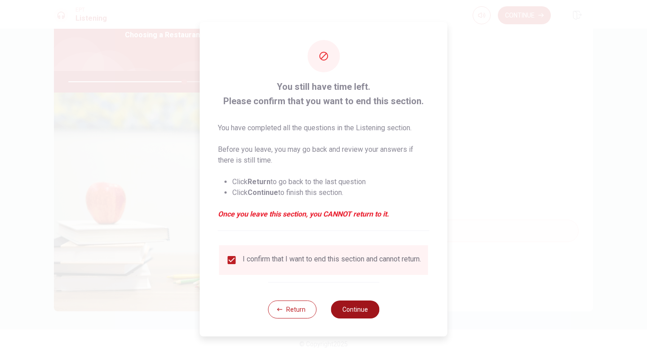
click at [355, 309] on button "Continue" at bounding box center [355, 309] width 49 height 18
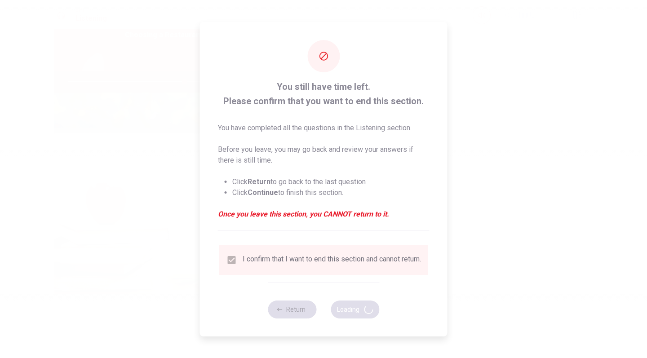
type input "72"
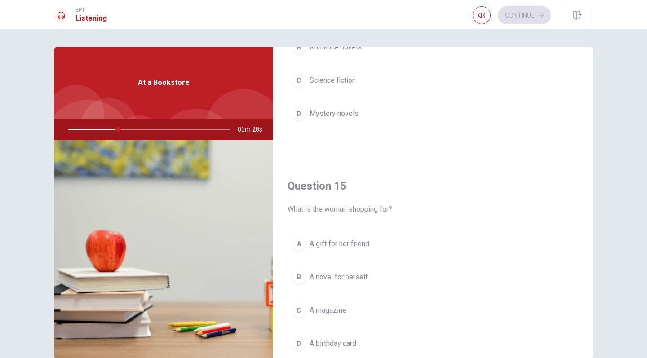
scroll to position [815, 0]
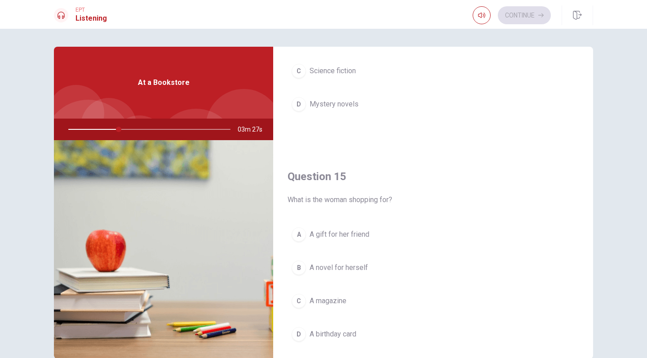
click at [314, 231] on span "A gift for her friend" at bounding box center [339, 234] width 60 height 11
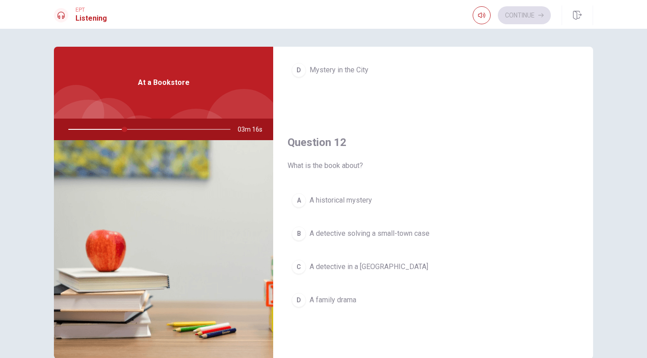
scroll to position [194, 0]
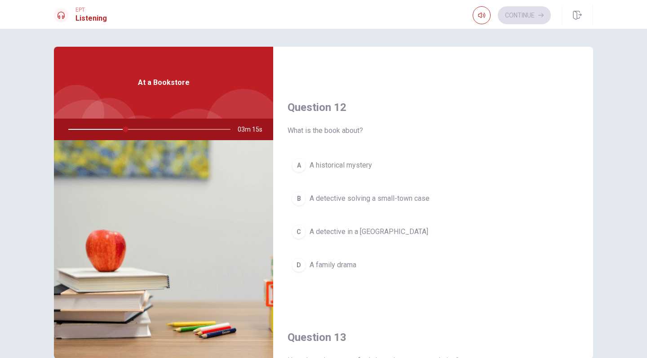
click at [357, 201] on span "A detective solving a small-town case" at bounding box center [369, 198] width 120 height 11
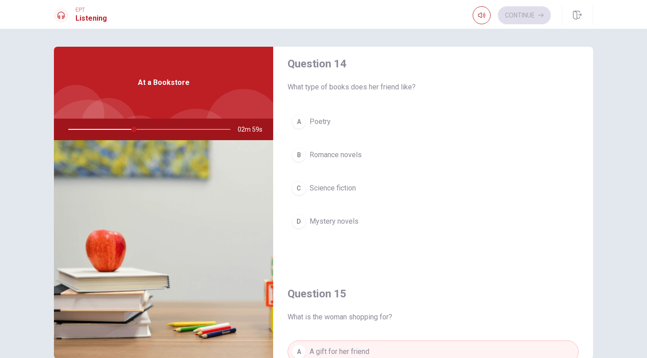
scroll to position [696, 0]
click at [328, 221] on span "Mystery novels" at bounding box center [333, 223] width 49 height 11
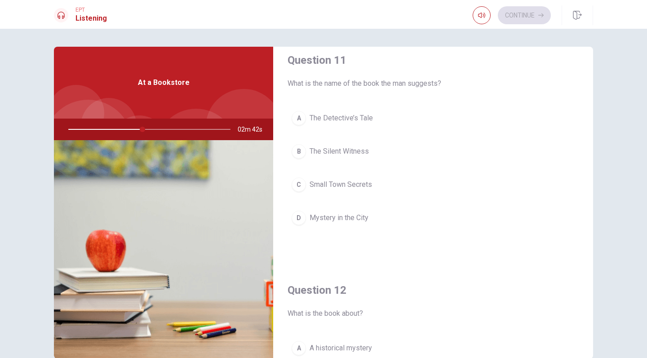
scroll to position [11, 0]
click at [364, 184] on span "Small Town Secrets" at bounding box center [340, 185] width 62 height 11
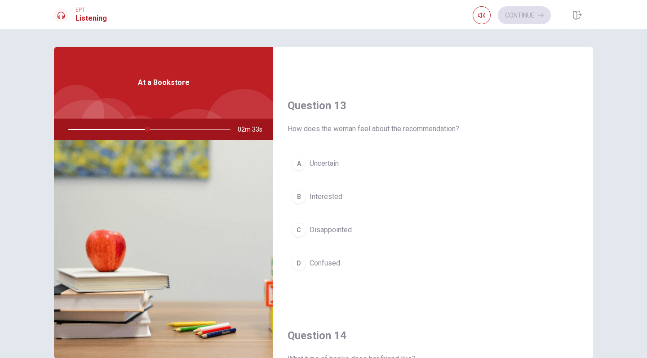
scroll to position [427, 0]
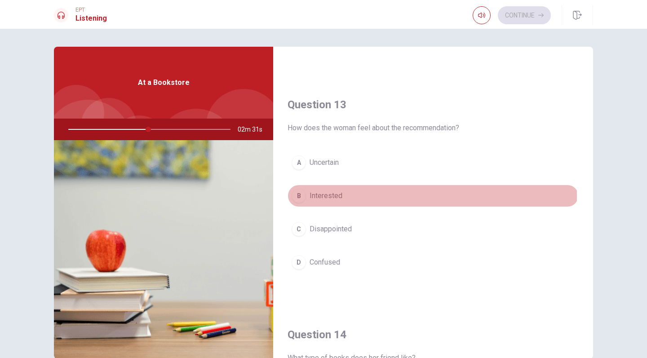
click at [342, 197] on button "B Interested" at bounding box center [432, 196] width 291 height 22
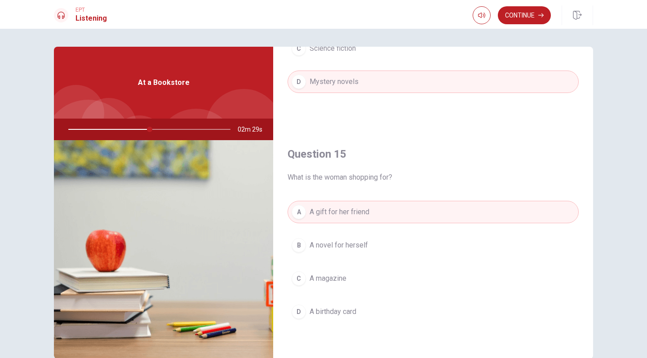
scroll to position [838, 0]
click at [514, 12] on button "Continue" at bounding box center [524, 15] width 53 height 18
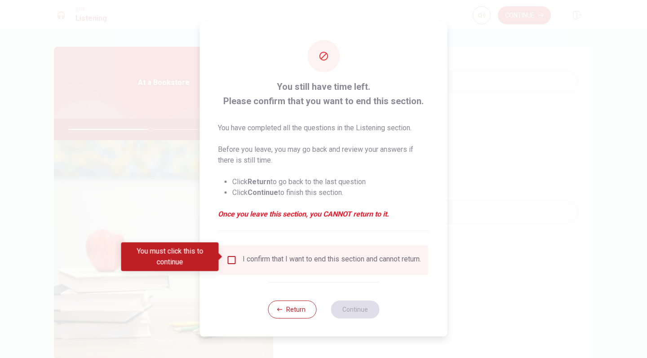
click at [226, 258] on input "You must click this to continue" at bounding box center [231, 260] width 11 height 11
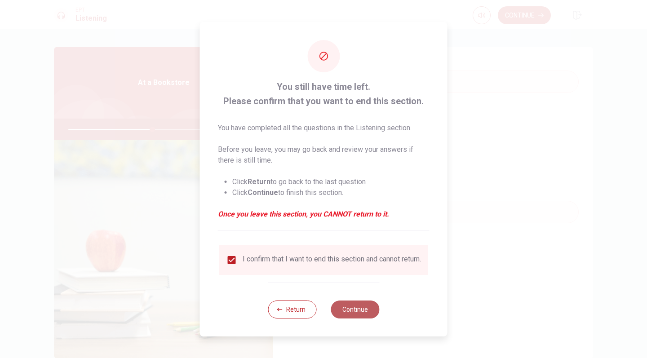
click at [354, 316] on button "Continue" at bounding box center [355, 309] width 49 height 18
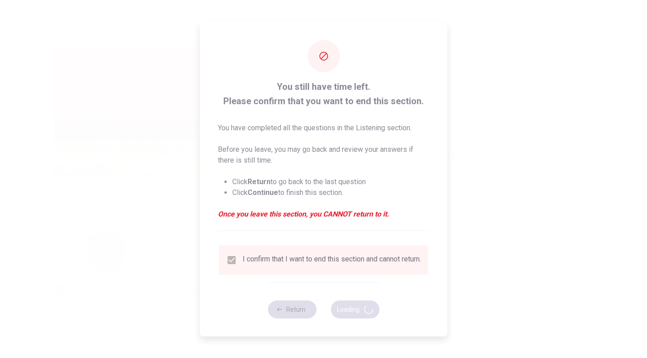
type input "52"
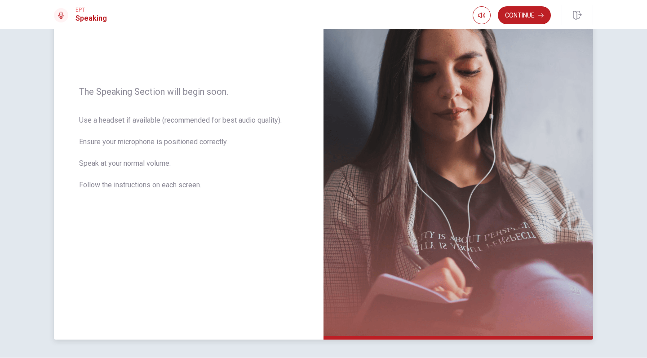
scroll to position [102, 0]
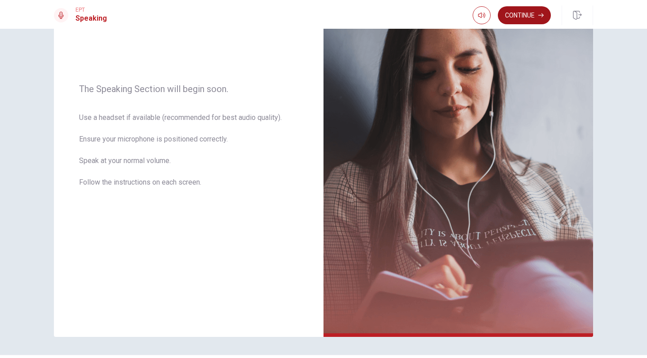
click at [520, 18] on button "Continue" at bounding box center [524, 15] width 53 height 18
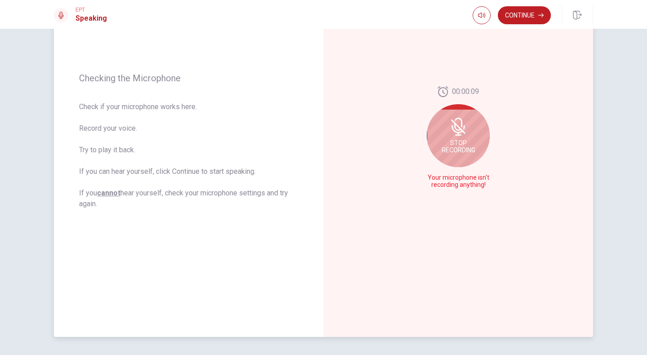
click at [457, 146] on span "Stop Recording" at bounding box center [459, 146] width 34 height 14
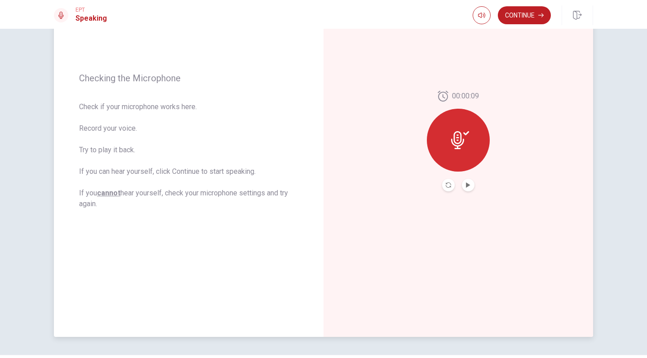
click at [451, 185] on button "Record Again" at bounding box center [448, 185] width 13 height 13
click at [468, 185] on icon "Play Audio" at bounding box center [468, 184] width 4 height 5
click at [527, 16] on button "Continue" at bounding box center [524, 15] width 53 height 18
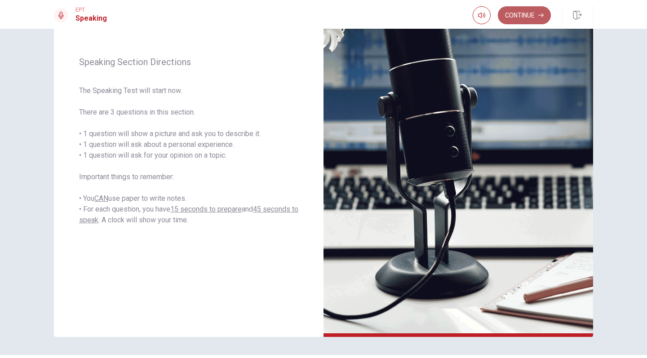
click at [536, 13] on button "Continue" at bounding box center [524, 15] width 53 height 18
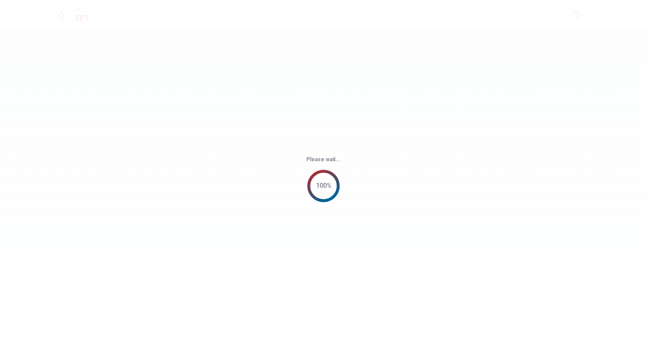
scroll to position [0, 0]
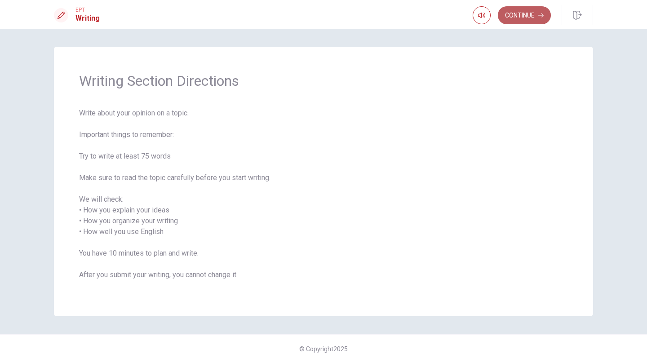
click at [532, 22] on button "Continue" at bounding box center [524, 15] width 53 height 18
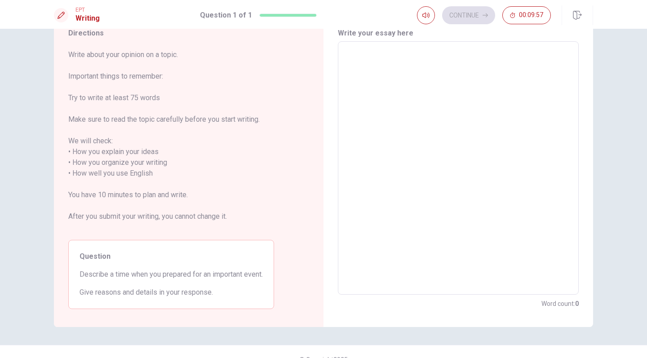
scroll to position [36, 0]
click at [416, 115] on textarea at bounding box center [458, 169] width 228 height 238
type textarea "I"
type textarea "x"
type textarea "I'"
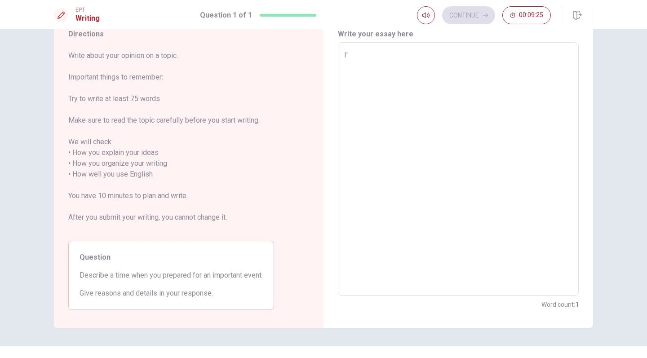
type textarea "x"
type textarea "I'a"
type textarea "x"
type textarea "I'am"
type textarea "x"
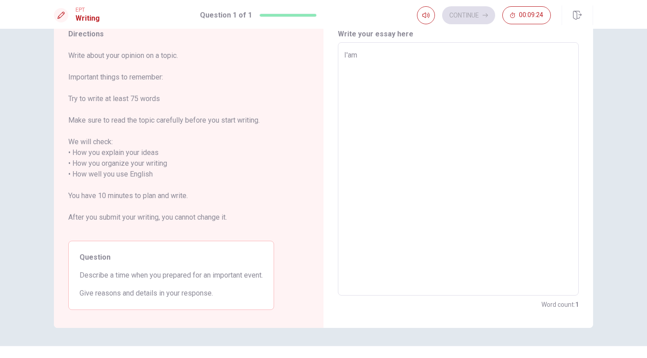
type textarea "I'am"
type textarea "x"
type textarea "I'am V"
type textarea "x"
type textarea "I'am Ve"
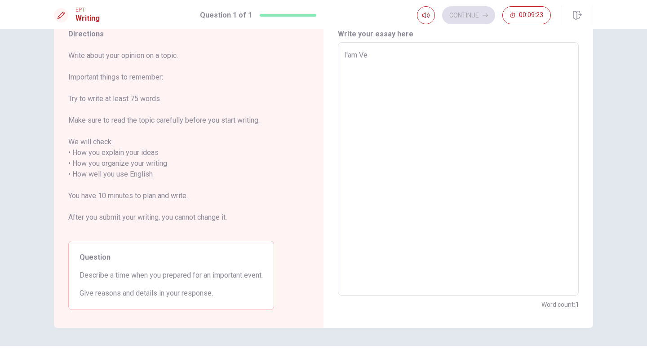
type textarea "x"
type textarea "I'am Ver"
type textarea "x"
type textarea "I'am Verr"
type textarea "x"
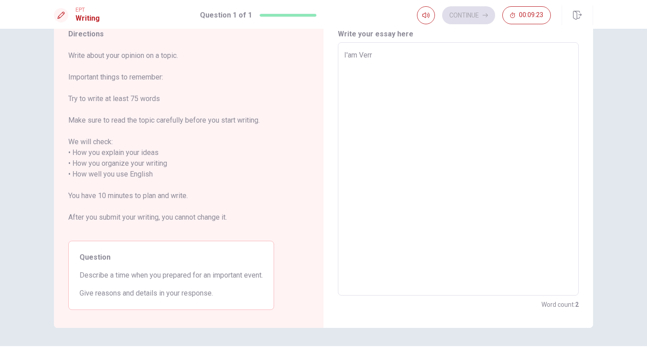
type textarea "I'am Verry"
type textarea "x"
type textarea "I'am Verr"
type textarea "x"
type textarea "I'am Verrt"
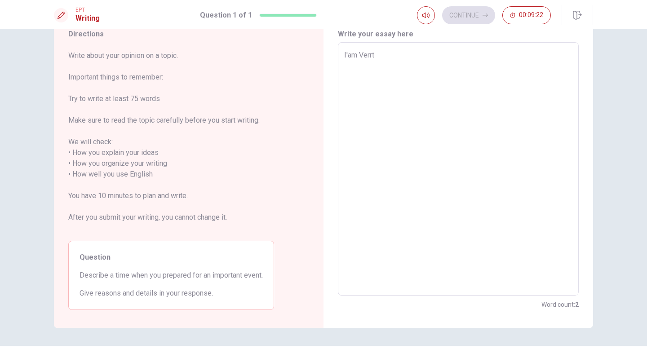
type textarea "x"
type textarea "I'am Verr"
type textarea "x"
type textarea "I'am Verry"
type textarea "x"
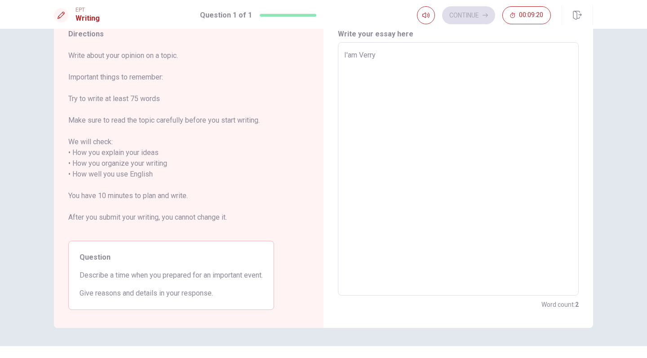
type textarea "I'am Verry"
type textarea "x"
type textarea "I'am Verry s"
type textarea "x"
type textarea "I'am Verry st"
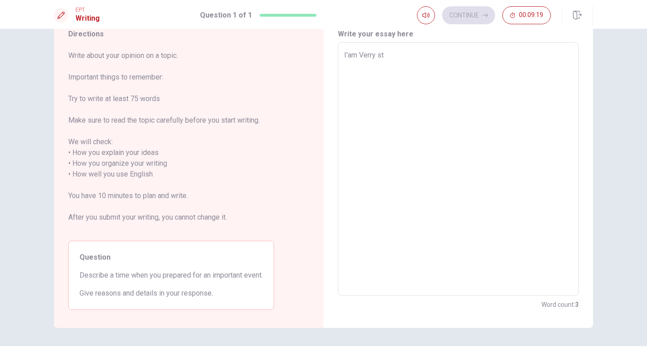
type textarea "x"
type textarea "I'am Verry s"
type textarea "x"
type textarea "I'am Verry"
type textarea "x"
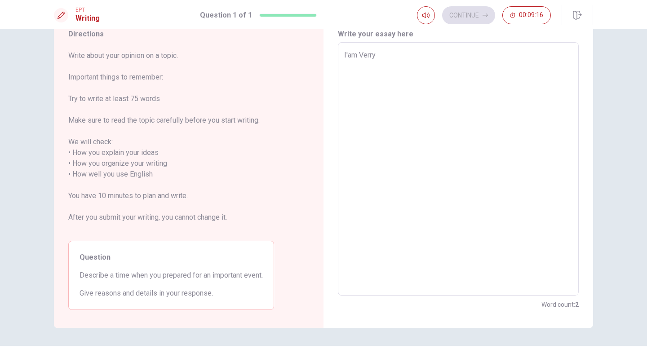
type textarea "I'am Verry"
type textarea "x"
type textarea "I'am Verr"
type textarea "x"
type textarea "I'am Ver"
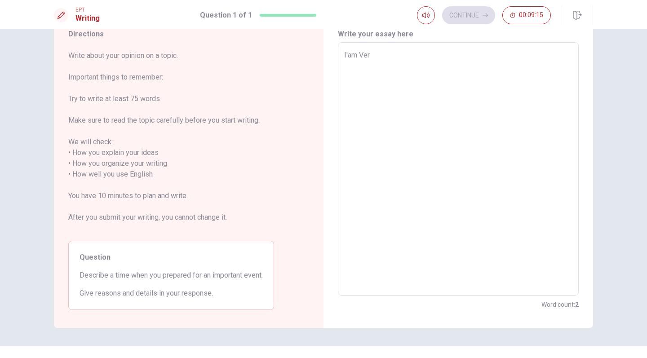
type textarea "x"
type textarea "I'am Ve"
type textarea "x"
type textarea "I'am V"
type textarea "x"
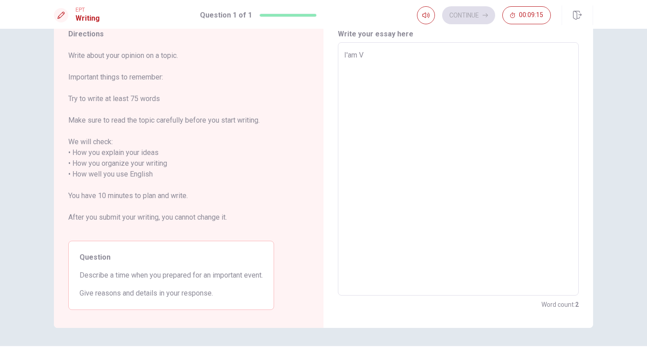
type textarea "I'am"
type textarea "x"
type textarea "I'am"
type textarea "x"
type textarea "I'am"
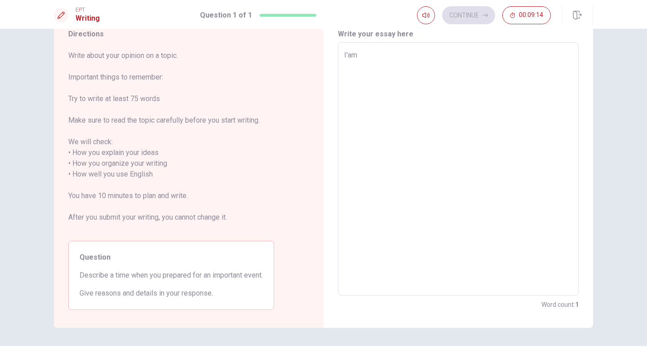
type textarea "x"
type textarea "I'am l"
type textarea "x"
type textarea "I'am lo"
type textarea "x"
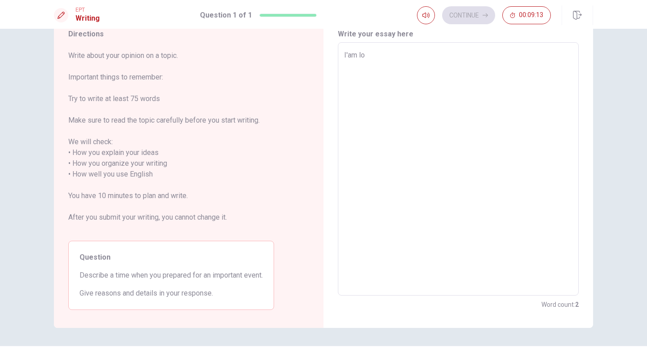
type textarea "I'am lot"
type textarea "x"
type textarea "I'am lo"
type textarea "x"
type textarea "I'am l"
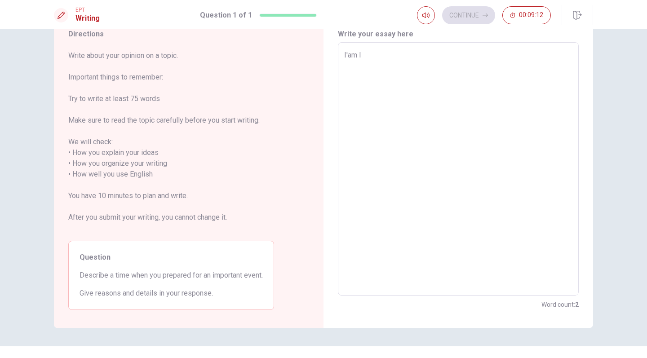
type textarea "x"
type textarea "I'am"
type textarea "x"
type textarea "I'am"
type textarea "x"
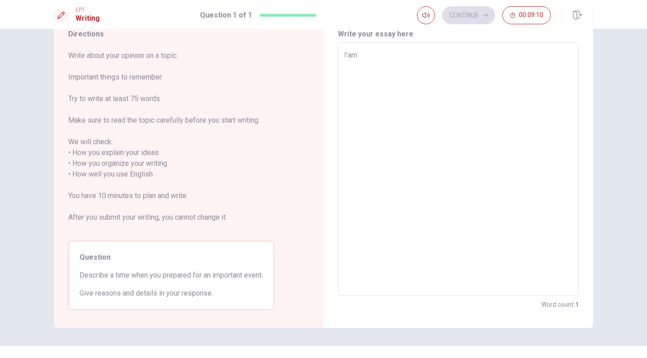
type textarea "I'a"
type textarea "x"
type textarea "I'"
type textarea "x"
type textarea "I"
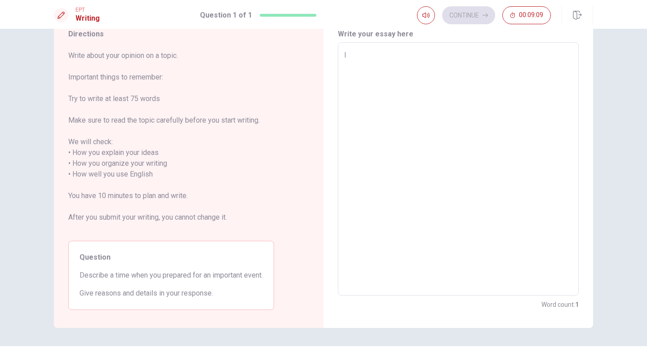
type textarea "x"
type textarea "I"
type textarea "x"
type textarea "I'"
type textarea "x"
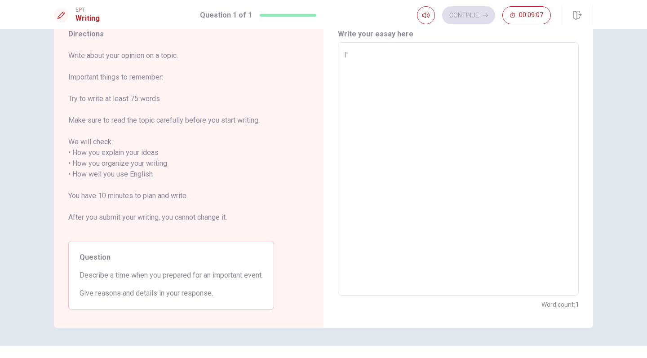
type textarea "I"
type textarea "x"
type textarea "It"
type textarea "x"
type textarea "It'"
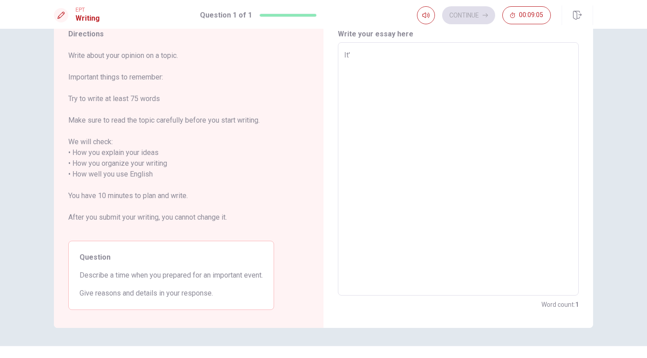
type textarea "x"
type textarea "It's"
type textarea "x"
type textarea "It's"
type textarea "x"
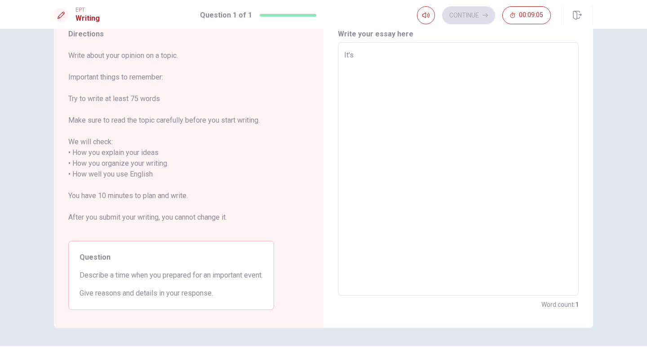
type textarea "It's m"
type textarea "x"
type textarea "It's my"
type textarea "x"
type textarea "It's my"
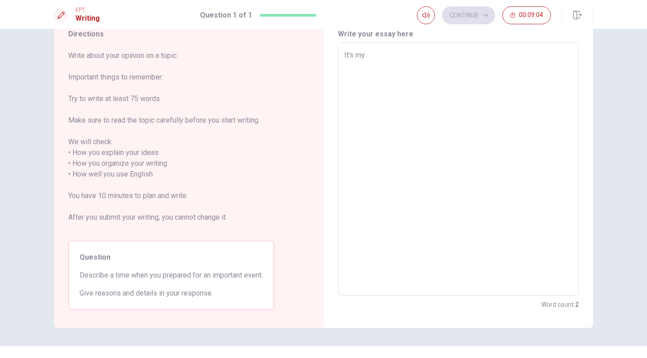
type textarea "x"
type textarea "It's my f"
type textarea "x"
type textarea "It's my fi"
type textarea "x"
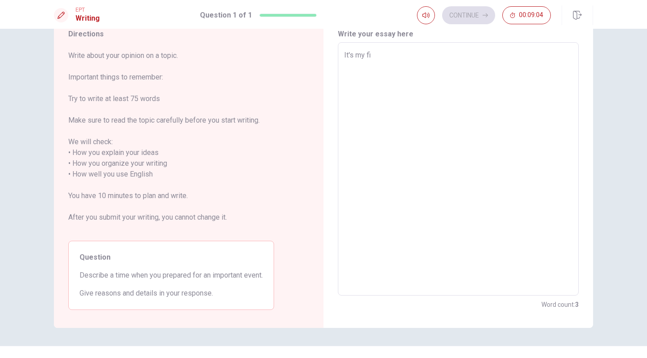
type textarea "It's my fir"
type textarea "x"
type textarea "It's my firs"
type textarea "x"
type textarea "It's my first"
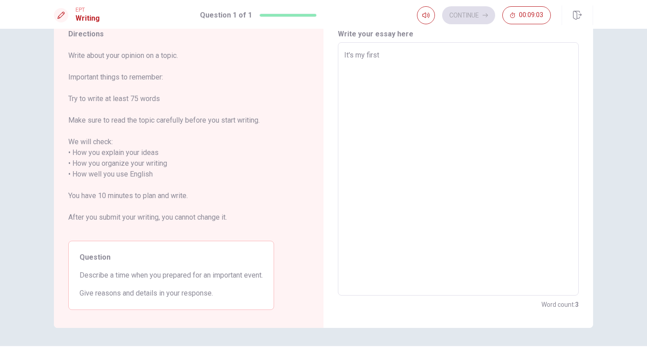
type textarea "x"
type textarea "It's my first"
type textarea "x"
type textarea "It's my first t"
type textarea "x"
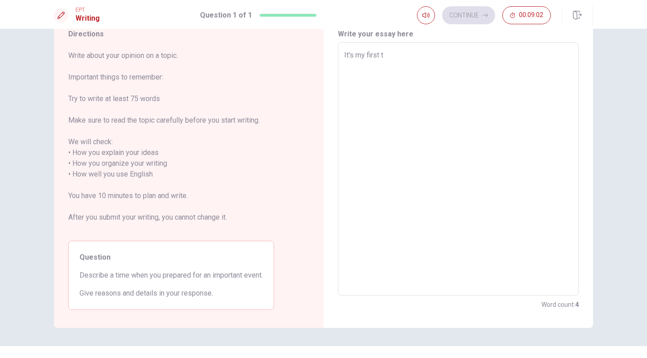
type textarea "It's my first ti"
type textarea "x"
type textarea "It's my first [PERSON_NAME]"
type textarea "x"
type textarea "It's my first time"
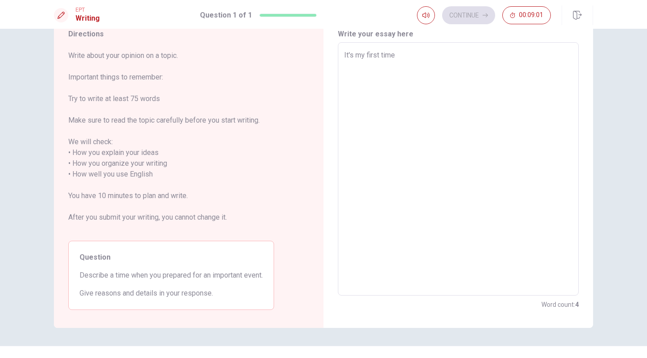
type textarea "x"
type textarea "It's my first time"
type textarea "x"
type textarea "It's my first time i"
type textarea "x"
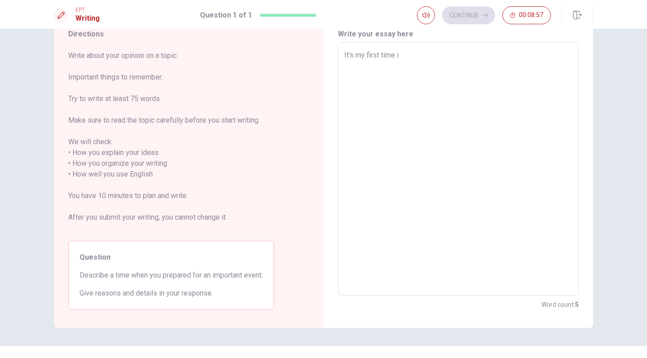
type textarea "It's my first time i"
type textarea "x"
type textarea "It's my first time i"
type textarea "x"
type textarea "It's my first time in"
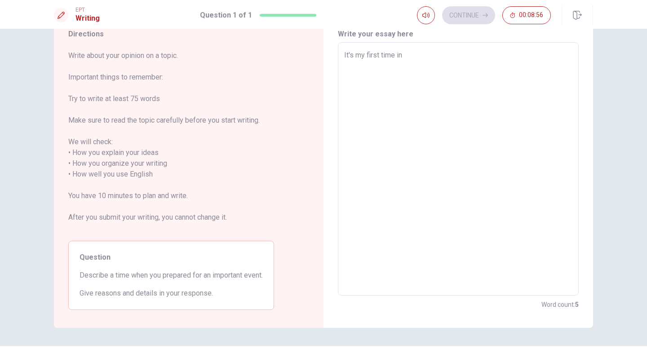
type textarea "x"
type textarea "It's my first time in"
type textarea "x"
type textarea "It's my first time in C"
type textarea "x"
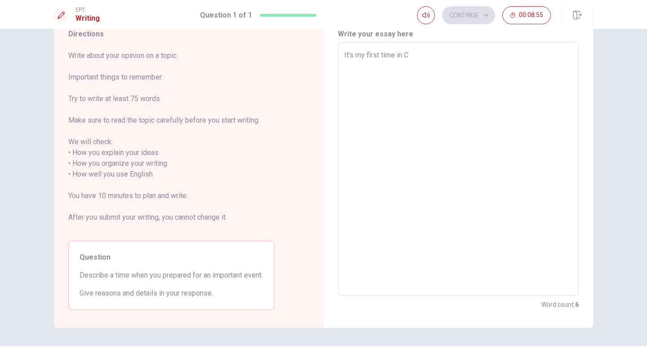
type textarea "It's my first time in [GEOGRAPHIC_DATA]"
type textarea "x"
type textarea "It's my first time in Can"
type textarea "x"
type textarea "It's my first time in [GEOGRAPHIC_DATA]"
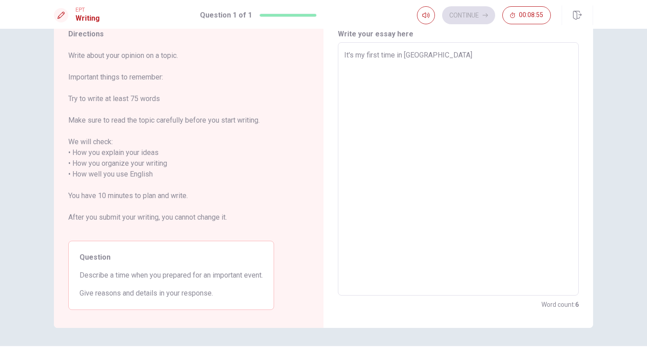
type textarea "x"
type textarea "It's my first time in [GEOGRAPHIC_DATA]"
type textarea "x"
type textarea "It's my first time in [GEOGRAPHIC_DATA]"
type textarea "x"
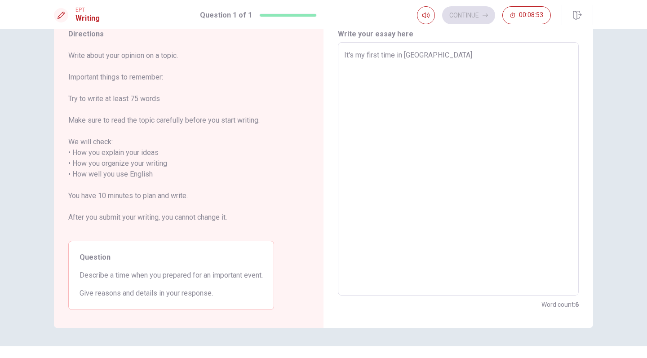
type textarea "It's my first time in [GEOGRAPHIC_DATA]."
type textarea "x"
type textarea "It's my first time in [GEOGRAPHIC_DATA]."
type textarea "x"
type textarea "It's my first time in [GEOGRAPHIC_DATA]."
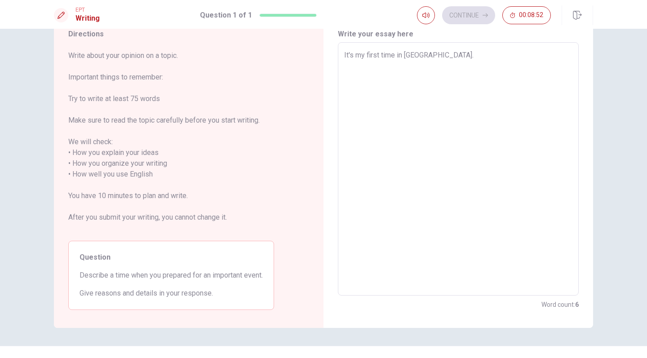
type textarea "x"
type textarea "It's my first time in [GEOGRAPHIC_DATA]. I"
type textarea "x"
type textarea "It's my first time in [GEOGRAPHIC_DATA]. I"
type textarea "x"
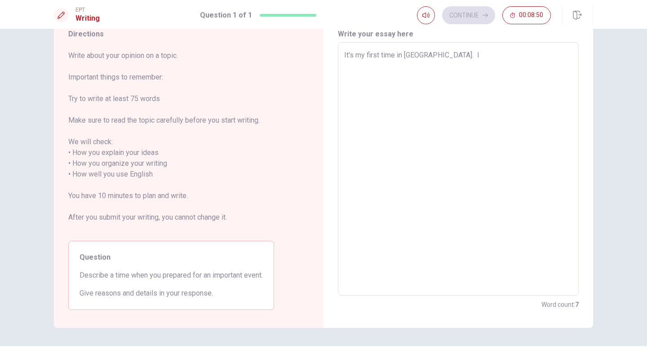
type textarea "It's my first time in [GEOGRAPHIC_DATA]. I w"
type textarea "x"
type textarea "It's my first time in [GEOGRAPHIC_DATA]. I"
type textarea "x"
type textarea "It's my first time in [GEOGRAPHIC_DATA]. I"
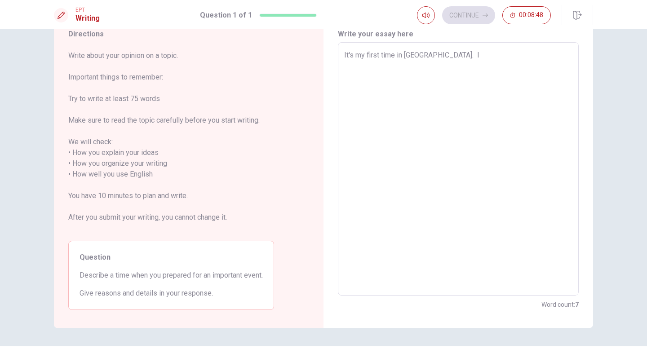
type textarea "x"
type textarea "It's my first time in [GEOGRAPHIC_DATA]."
type textarea "x"
type textarea "It's my first time in [GEOGRAPHIC_DATA]. M"
type textarea "x"
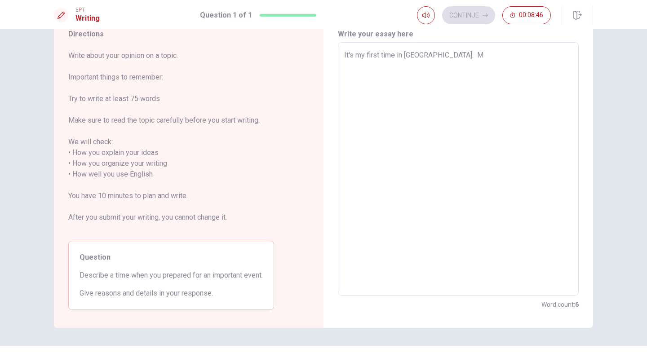
type textarea "It's my first time in [GEOGRAPHIC_DATA]."
type textarea "x"
type textarea "It's my first time in [GEOGRAPHIC_DATA]. i"
type textarea "x"
type textarea "It's my first time in [GEOGRAPHIC_DATA]."
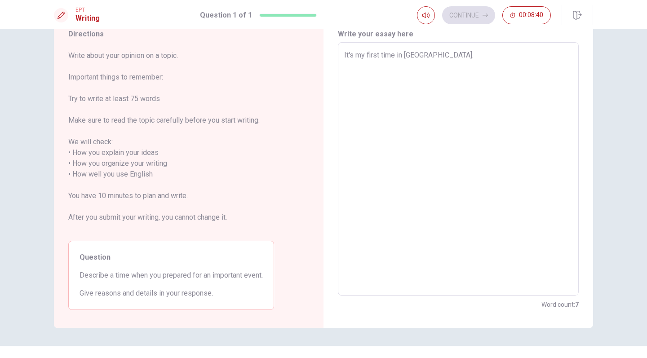
type textarea "x"
type textarea "It's my first time in [GEOGRAPHIC_DATA]. I"
type textarea "x"
type textarea "It's my first time in [GEOGRAPHIC_DATA]. I"
type textarea "x"
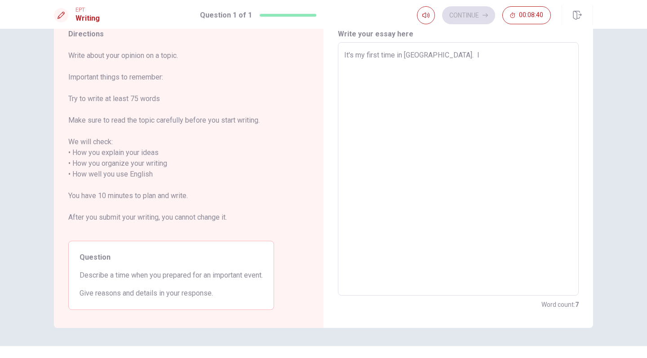
type textarea "It's my first time in [GEOGRAPHIC_DATA]. I m"
type textarea "x"
type textarea "It's my first time in [GEOGRAPHIC_DATA]. I"
type textarea "x"
type textarea "It's my first time in [GEOGRAPHIC_DATA]. I"
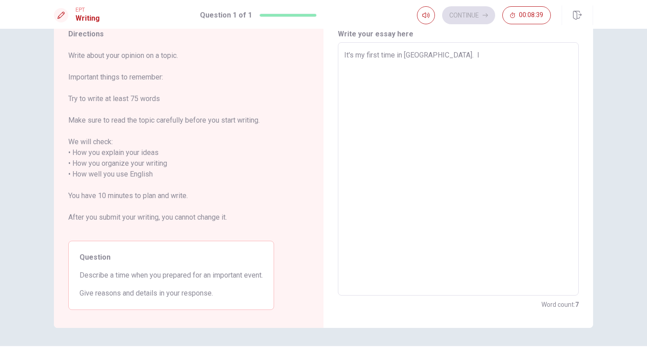
type textarea "x"
type textarea "It's my first time in [GEOGRAPHIC_DATA]. I'"
type textarea "x"
type textarea "It's my first time in [GEOGRAPHIC_DATA]. I'm"
type textarea "x"
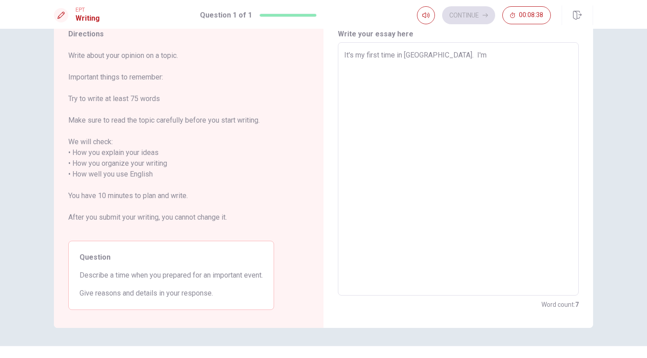
type textarea "It's my first time in [GEOGRAPHIC_DATA]. I'm"
type textarea "x"
type textarea "It's my first time in [GEOGRAPHIC_DATA]. I'm s"
type textarea "x"
type textarea "It's my first time in [GEOGRAPHIC_DATA]. I'm so"
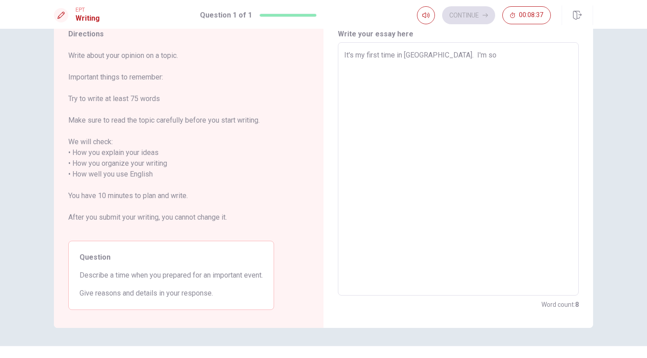
type textarea "x"
type textarea "It's my first time in [GEOGRAPHIC_DATA]. I'm so"
type textarea "x"
type textarea "It's my first time in [GEOGRAPHIC_DATA]. I'm so e"
type textarea "x"
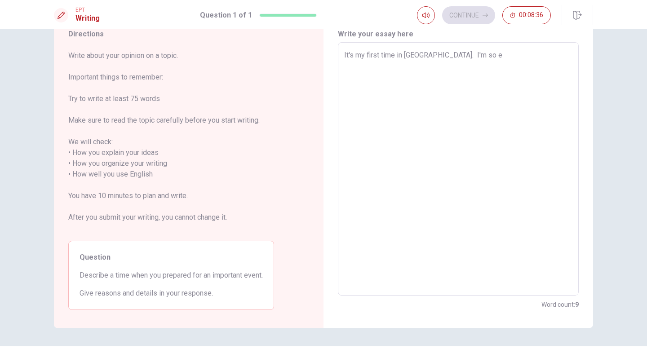
type textarea "It's my first time in [GEOGRAPHIC_DATA]. I'm so ex"
type textarea "x"
type textarea "It's my first time in [GEOGRAPHIC_DATA]. I'm so exi"
type textarea "x"
type textarea "It's my first time in [GEOGRAPHIC_DATA]. I'm so exic"
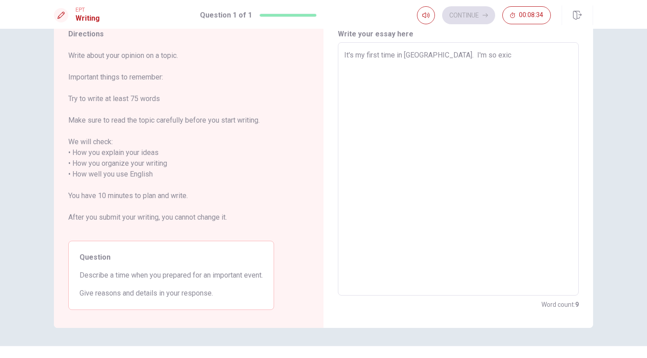
type textarea "x"
type textarea "It's my first time in [GEOGRAPHIC_DATA]. I'm so exici"
type textarea "x"
type textarea "It's my first time in [GEOGRAPHIC_DATA]. I'm so exicit"
click at [534, 57] on textarea "It's my first time in [GEOGRAPHIC_DATA]. I'm so exicited, beacaus I know" at bounding box center [458, 169] width 228 height 238
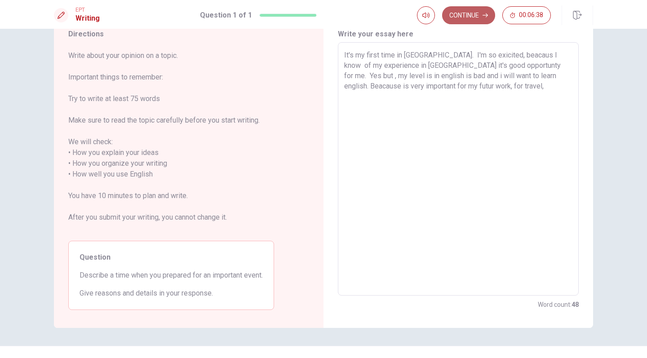
click at [470, 13] on button "Continue" at bounding box center [468, 15] width 53 height 18
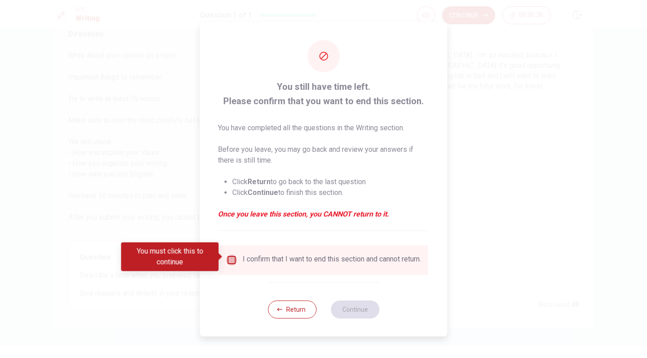
click at [230, 256] on input "You must click this to continue" at bounding box center [231, 260] width 11 height 11
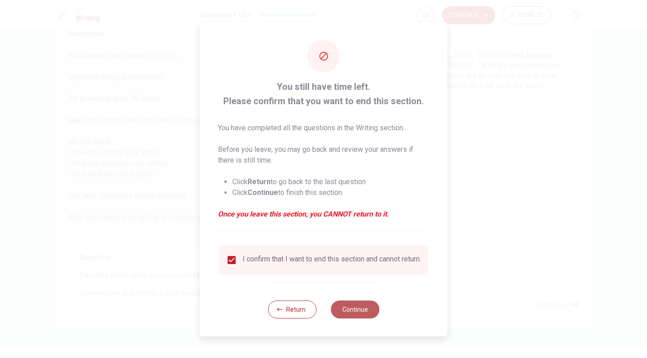
click at [352, 310] on button "Continue" at bounding box center [355, 309] width 49 height 18
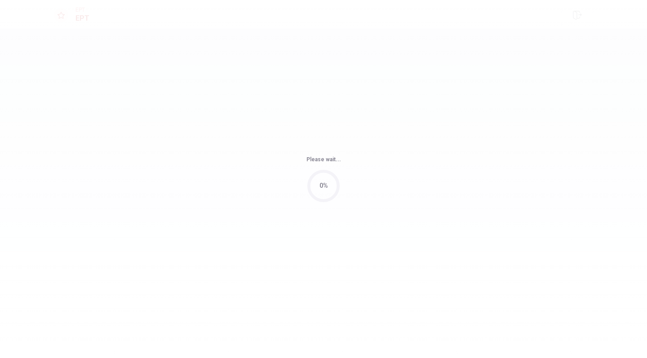
scroll to position [0, 0]
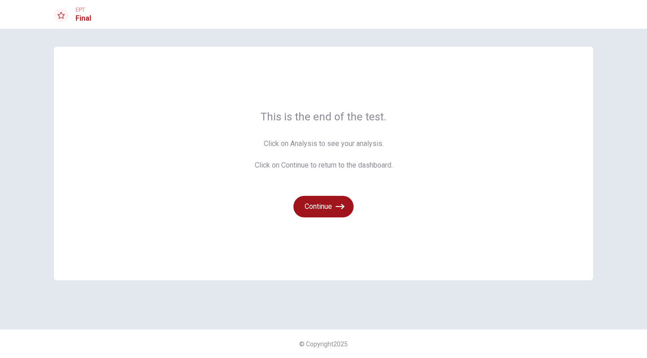
click at [319, 208] on button "Continue" at bounding box center [323, 207] width 60 height 22
